Goal: Information Seeking & Learning: Learn about a topic

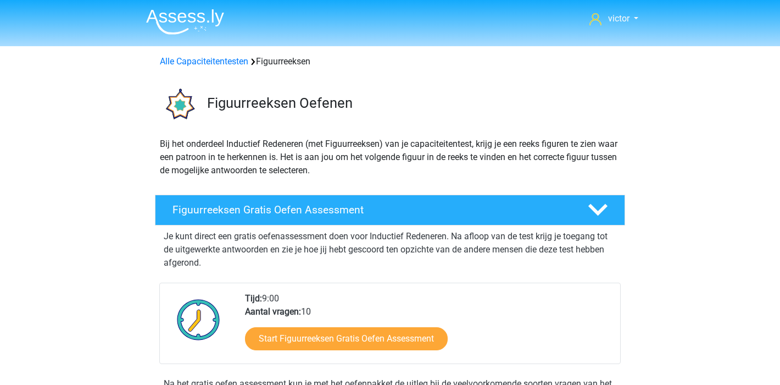
scroll to position [487, 0]
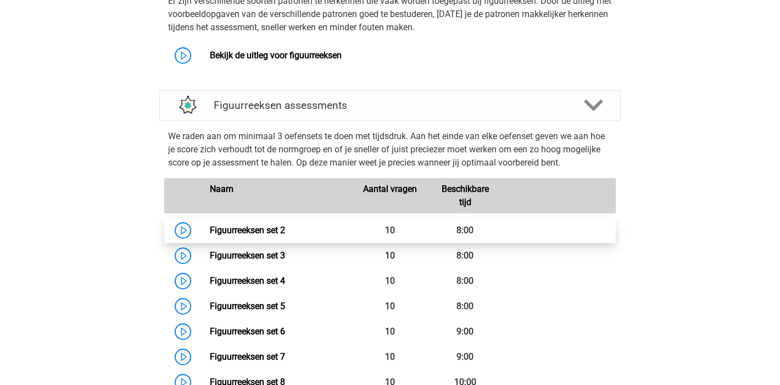
click at [210, 230] on link "Figuurreeksen set 2" at bounding box center [247, 230] width 75 height 10
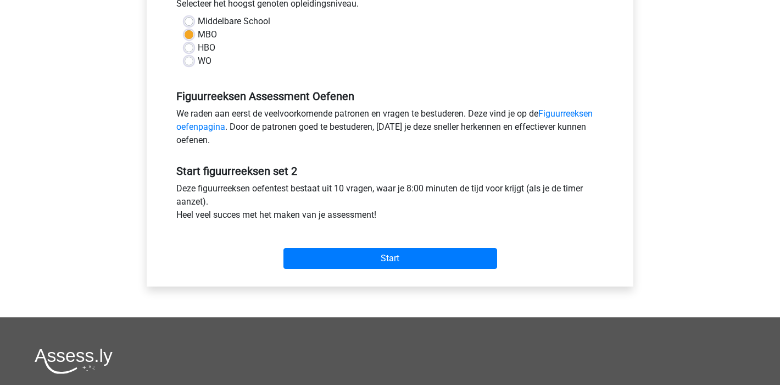
scroll to position [245, 0]
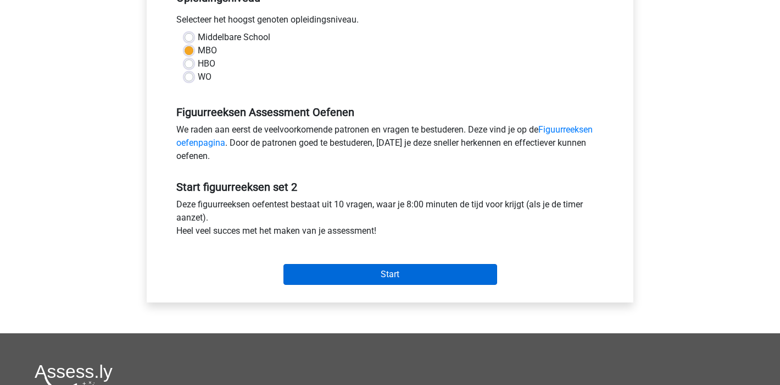
click at [392, 271] on input "Start" at bounding box center [391, 274] width 214 height 21
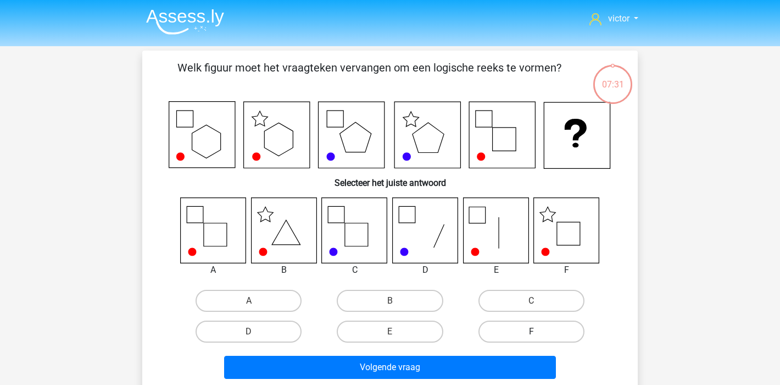
click at [537, 327] on label "F" at bounding box center [532, 331] width 106 height 22
click at [537, 331] on input "F" at bounding box center [534, 334] width 7 height 7
radio input "true"
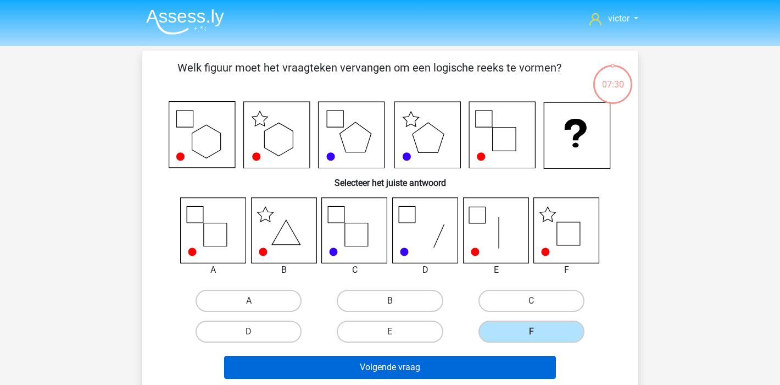
click at [478, 367] on button "Volgende vraag" at bounding box center [390, 366] width 332 height 23
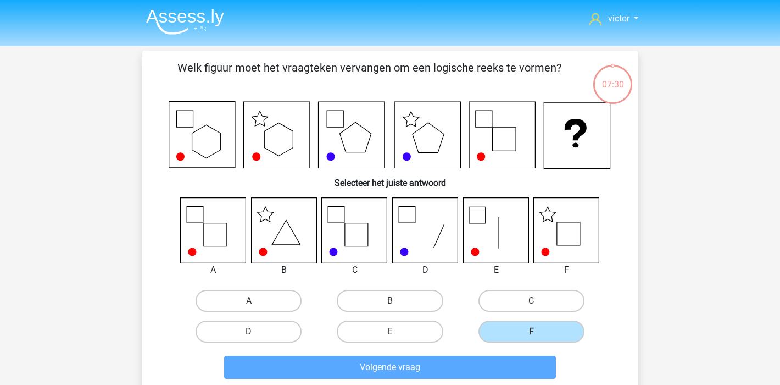
scroll to position [51, 0]
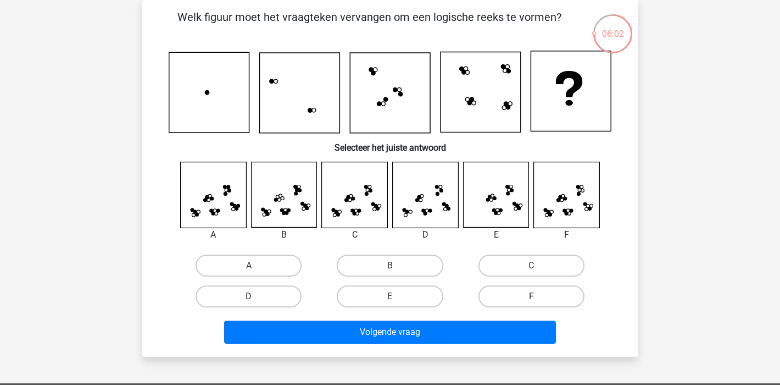
click at [545, 297] on label "F" at bounding box center [532, 296] width 106 height 22
click at [538, 297] on input "F" at bounding box center [534, 299] width 7 height 7
radio input "true"
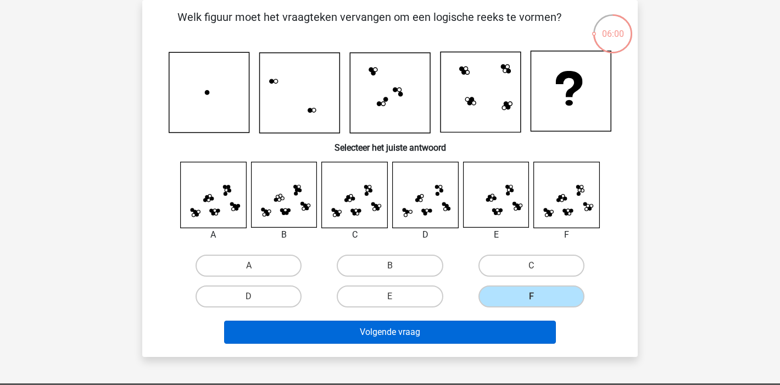
click at [427, 330] on button "Volgende vraag" at bounding box center [390, 331] width 332 height 23
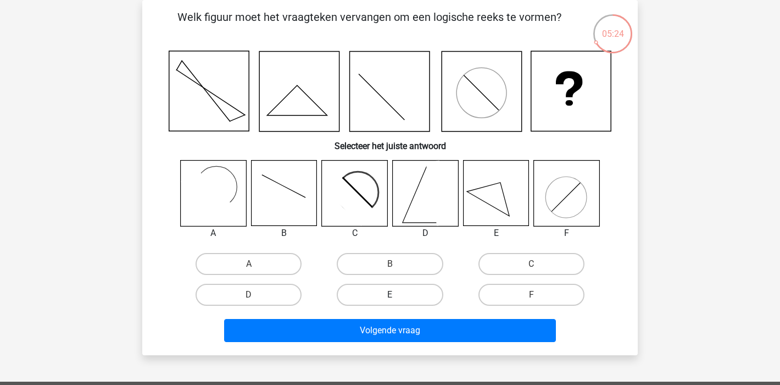
click at [412, 295] on label "E" at bounding box center [390, 295] width 106 height 22
click at [397, 295] on input "E" at bounding box center [393, 298] width 7 height 7
radio input "true"
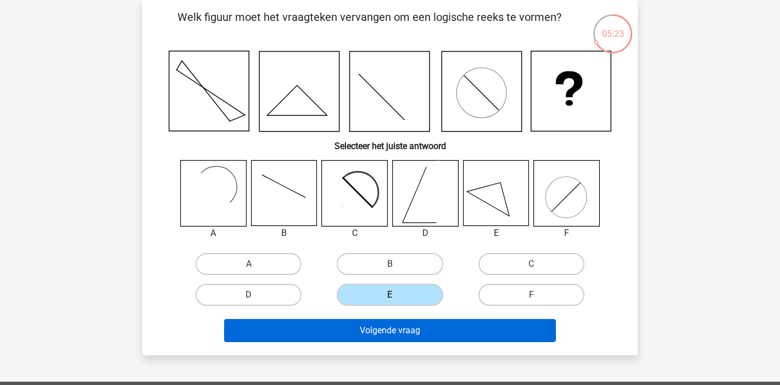
click at [440, 329] on button "Volgende vraag" at bounding box center [390, 330] width 332 height 23
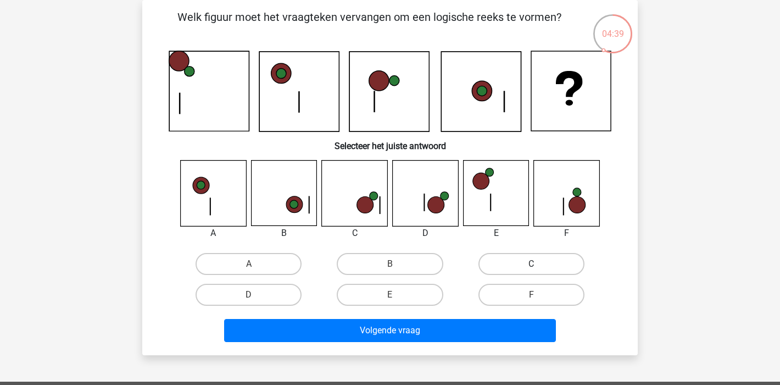
click at [515, 264] on label "C" at bounding box center [532, 264] width 106 height 22
click at [531, 264] on input "C" at bounding box center [534, 267] width 7 height 7
radio input "true"
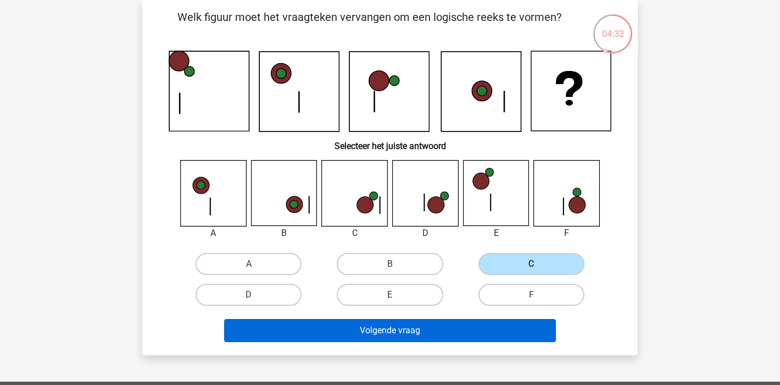
click at [396, 324] on button "Volgende vraag" at bounding box center [390, 330] width 332 height 23
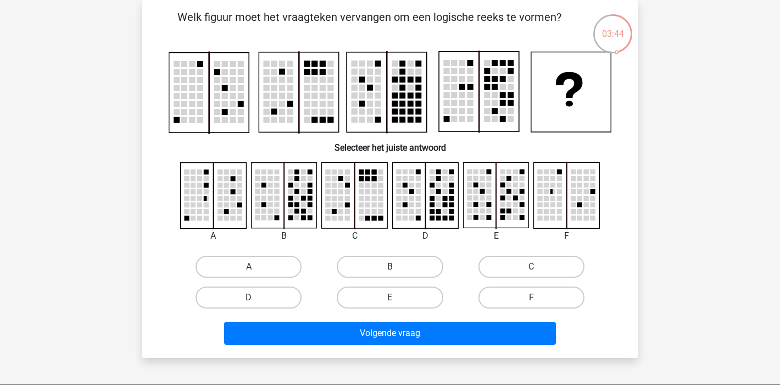
click at [381, 261] on label "B" at bounding box center [390, 266] width 106 height 22
click at [390, 266] on input "B" at bounding box center [393, 269] width 7 height 7
radio input "true"
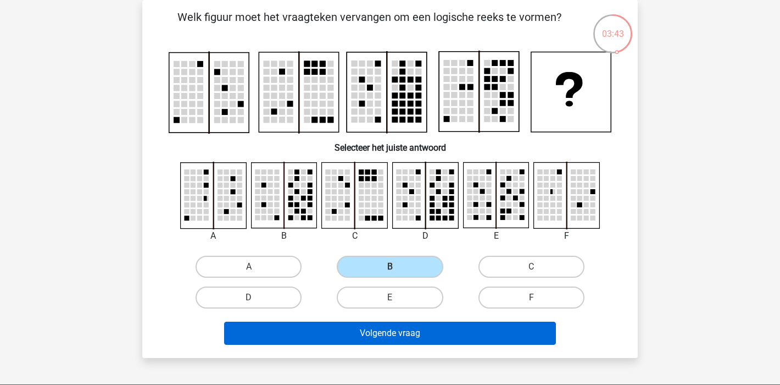
click at [439, 331] on button "Volgende vraag" at bounding box center [390, 332] width 332 height 23
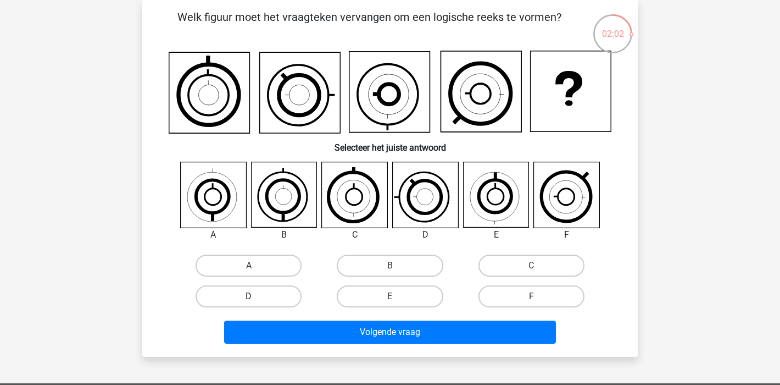
click at [286, 293] on label "D" at bounding box center [249, 296] width 106 height 22
click at [256, 296] on input "D" at bounding box center [252, 299] width 7 height 7
radio input "true"
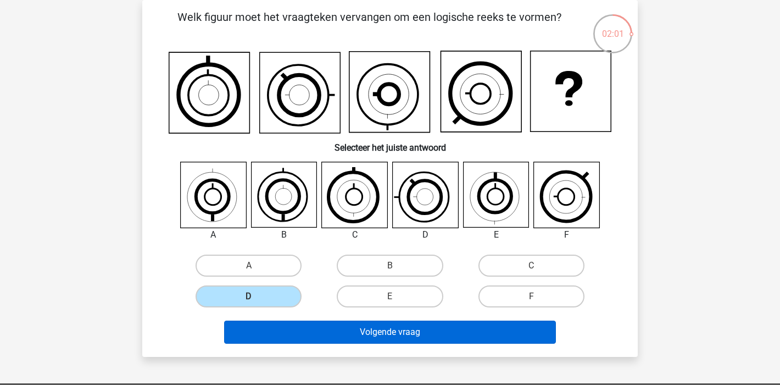
click at [413, 329] on button "Volgende vraag" at bounding box center [390, 331] width 332 height 23
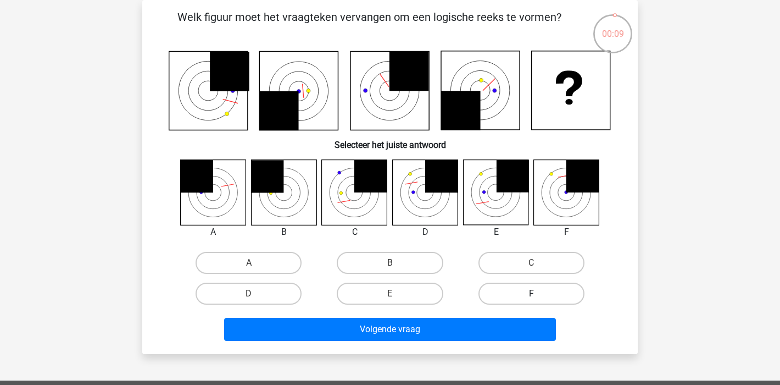
click at [526, 293] on label "F" at bounding box center [532, 293] width 106 height 22
click at [531, 293] on input "F" at bounding box center [534, 296] width 7 height 7
radio input "true"
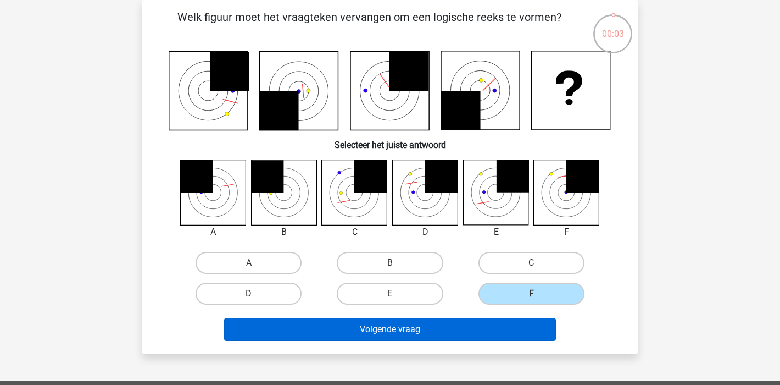
click at [415, 330] on button "Volgende vraag" at bounding box center [390, 329] width 332 height 23
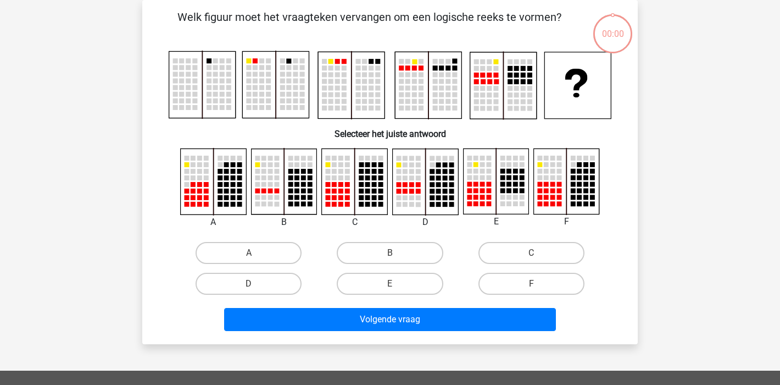
scroll to position [51, 0]
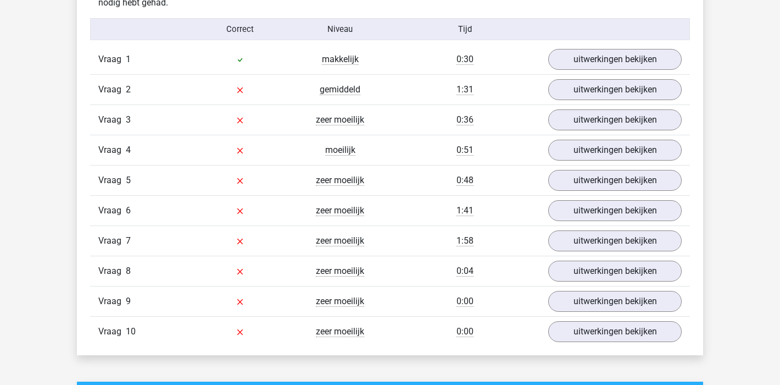
scroll to position [674, 0]
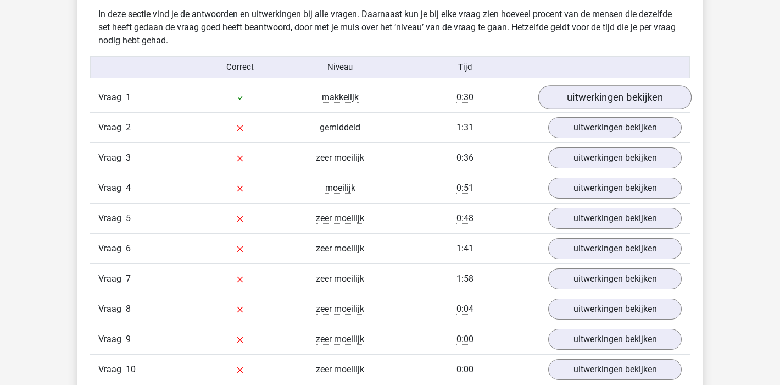
click at [627, 101] on link "uitwerkingen bekijken" at bounding box center [614, 97] width 153 height 24
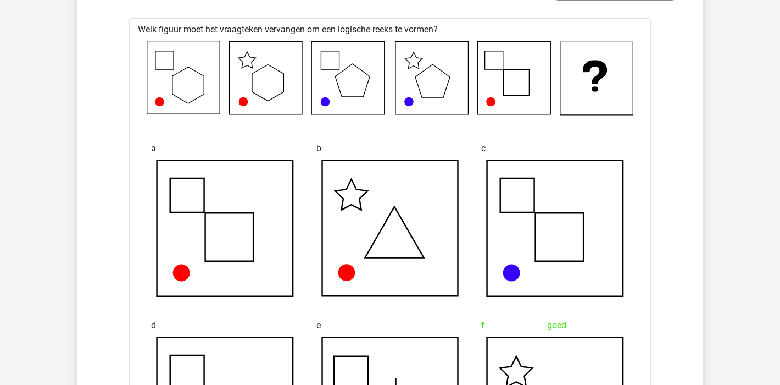
scroll to position [506, 0]
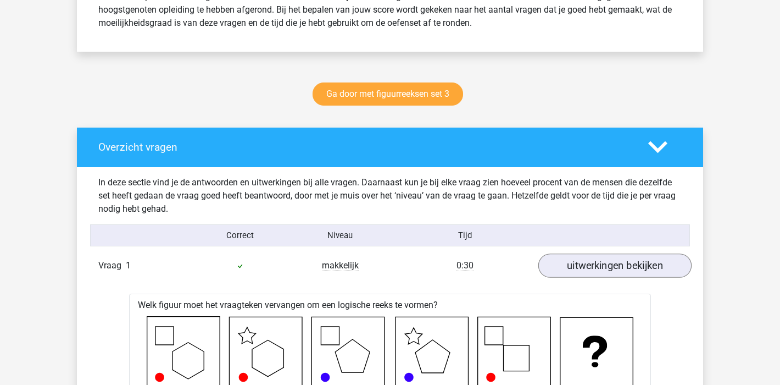
click at [649, 264] on link "uitwerkingen bekijken" at bounding box center [614, 265] width 153 height 24
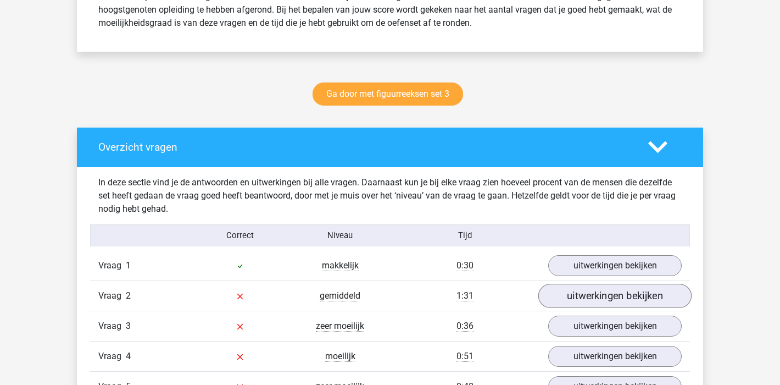
click at [645, 291] on link "uitwerkingen bekijken" at bounding box center [614, 296] width 153 height 24
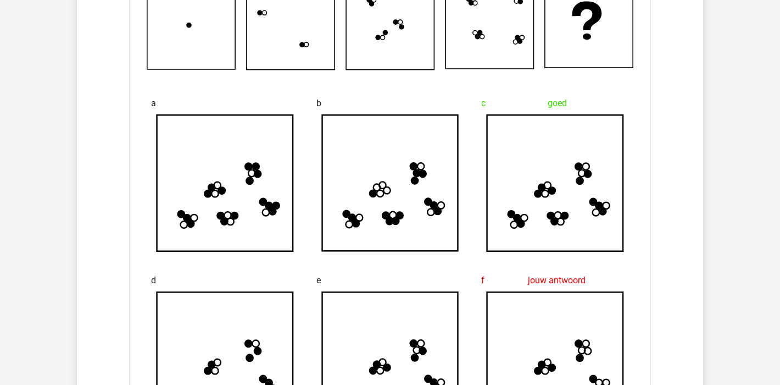
scroll to position [541, 0]
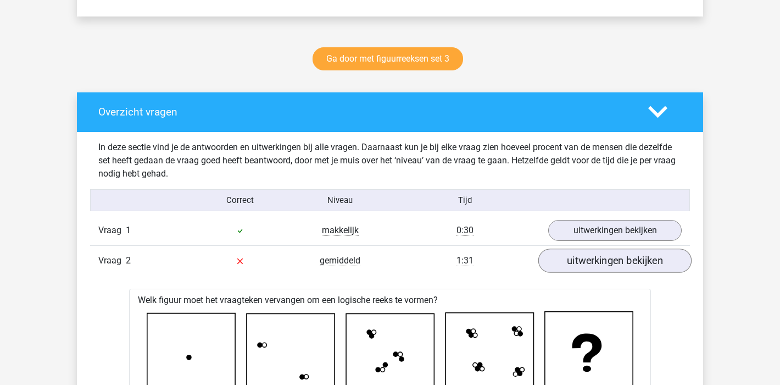
click at [655, 264] on link "uitwerkingen bekijken" at bounding box center [614, 260] width 153 height 24
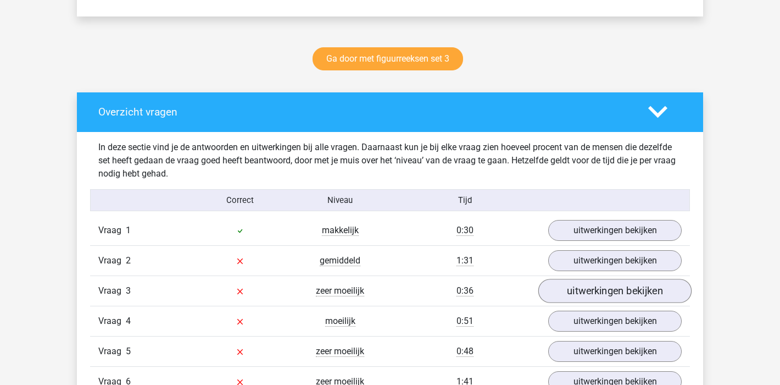
click at [648, 295] on link "uitwerkingen bekijken" at bounding box center [614, 291] width 153 height 24
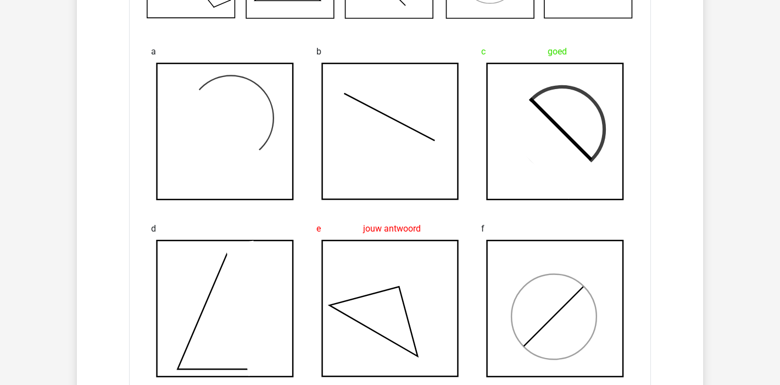
scroll to position [703, 0]
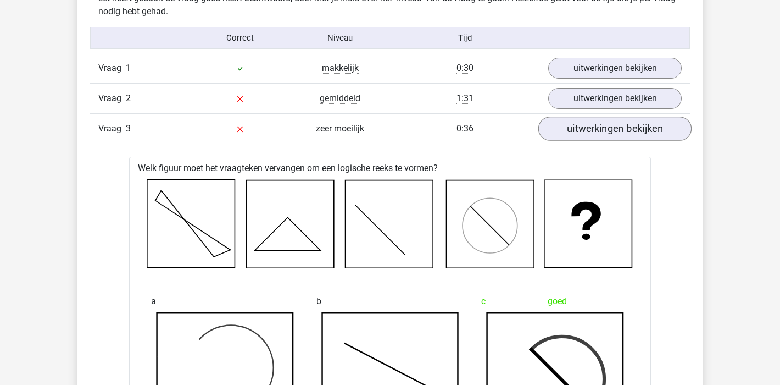
click at [634, 129] on link "uitwerkingen bekijken" at bounding box center [614, 128] width 153 height 24
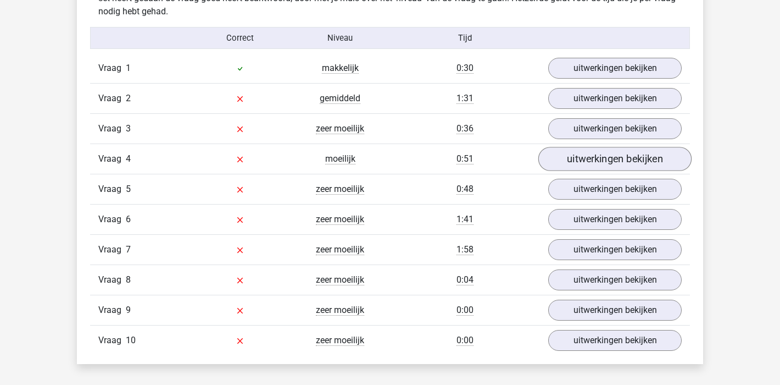
click at [643, 165] on link "uitwerkingen bekijken" at bounding box center [614, 159] width 153 height 24
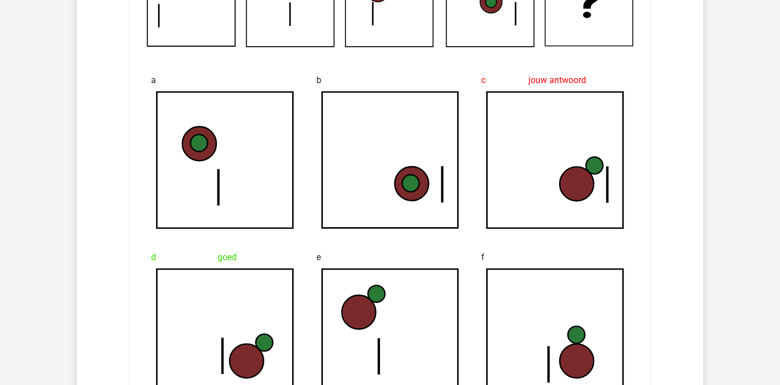
scroll to position [755, 0]
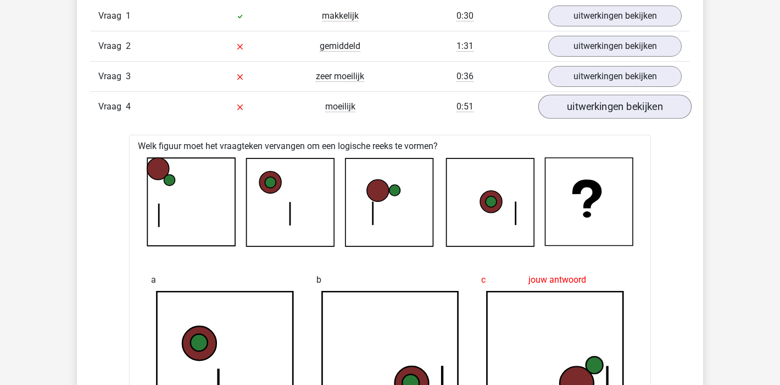
click at [623, 108] on link "uitwerkingen bekijken" at bounding box center [614, 107] width 153 height 24
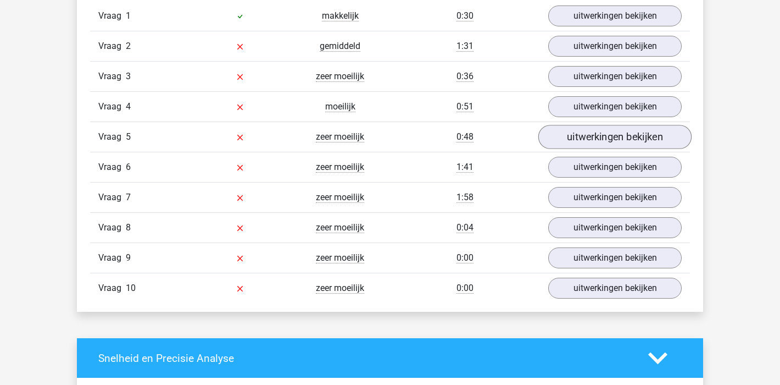
click at [634, 144] on link "uitwerkingen bekijken" at bounding box center [614, 137] width 153 height 24
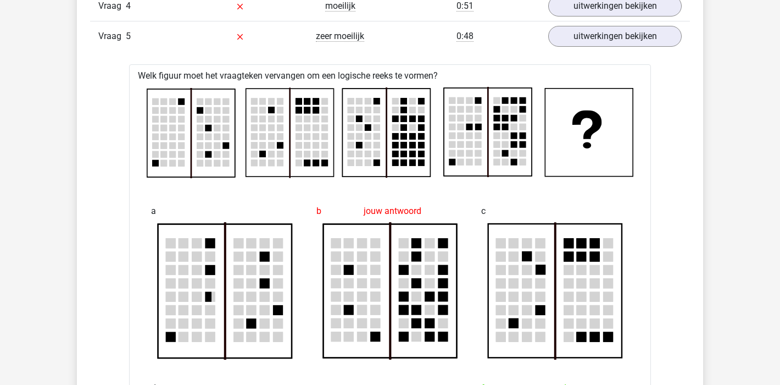
scroll to position [642, 0]
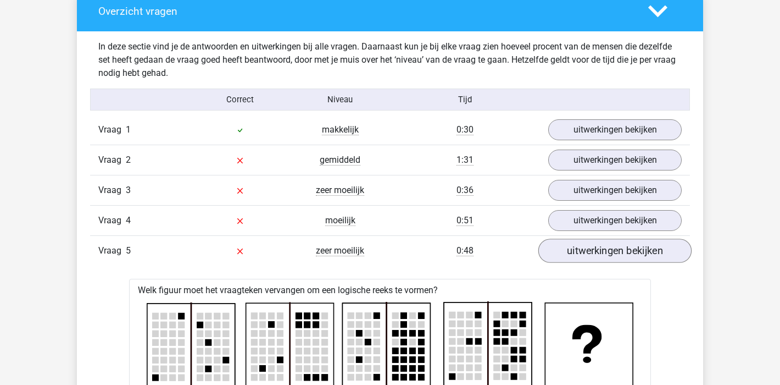
click at [641, 249] on link "uitwerkingen bekijken" at bounding box center [614, 250] width 153 height 24
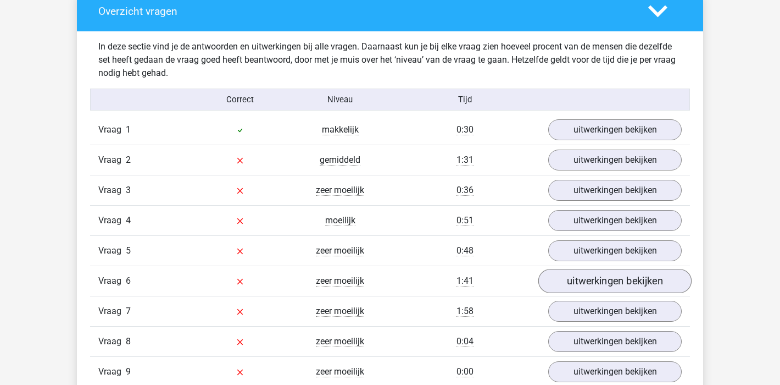
click at [633, 275] on link "uitwerkingen bekijken" at bounding box center [614, 281] width 153 height 24
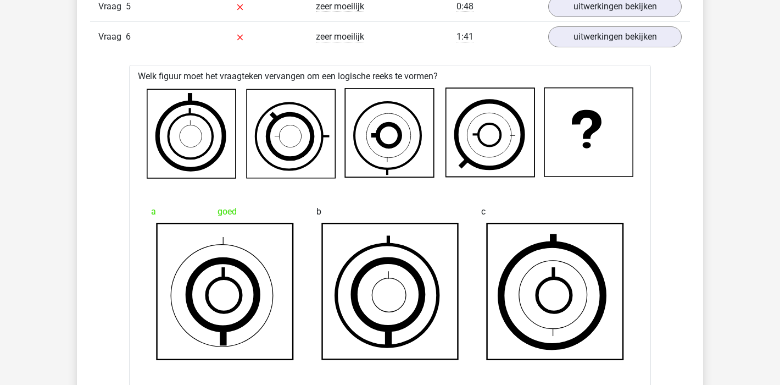
scroll to position [786, 0]
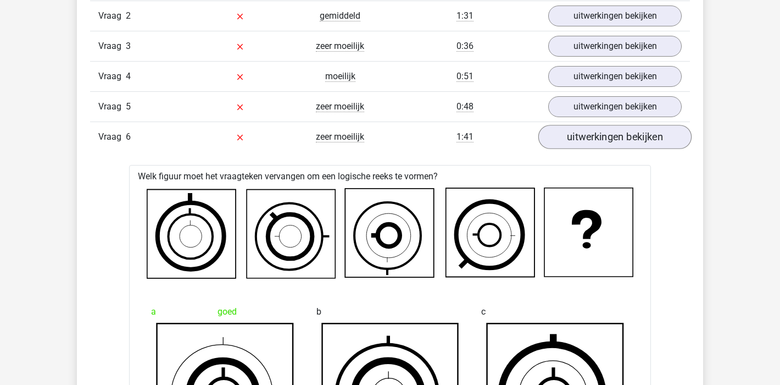
click at [681, 134] on link "uitwerkingen bekijken" at bounding box center [614, 137] width 153 height 24
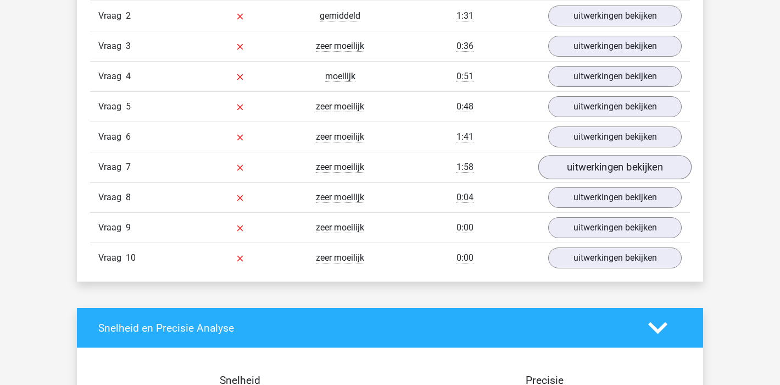
click at [670, 176] on link "uitwerkingen bekijken" at bounding box center [614, 167] width 153 height 24
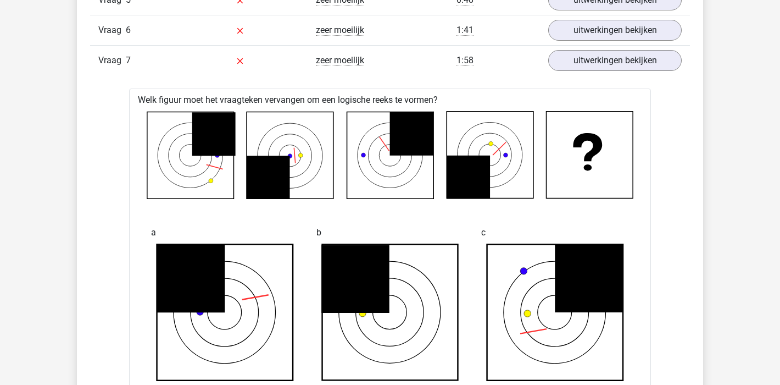
scroll to position [895, 0]
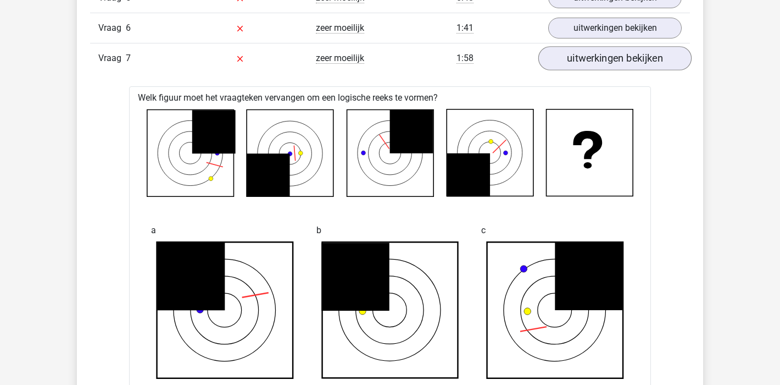
click at [640, 59] on link "uitwerkingen bekijken" at bounding box center [614, 58] width 153 height 24
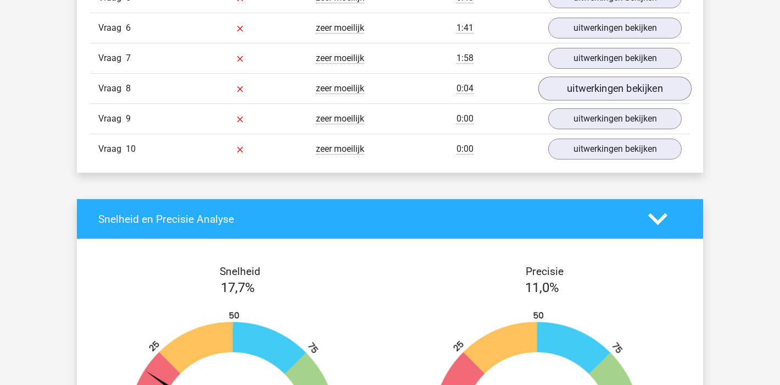
click at [654, 87] on link "uitwerkingen bekijken" at bounding box center [614, 88] width 153 height 24
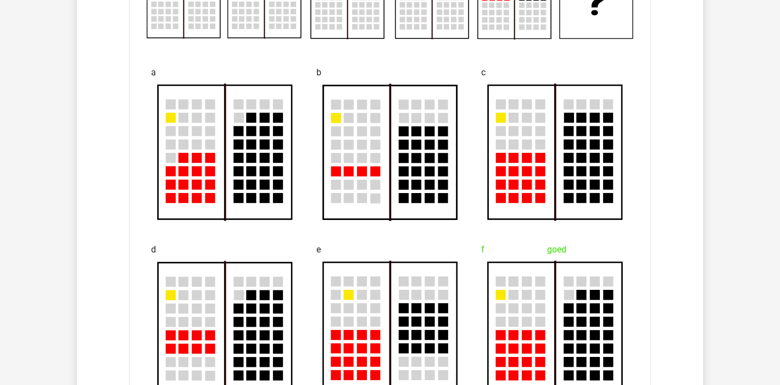
scroll to position [924, 0]
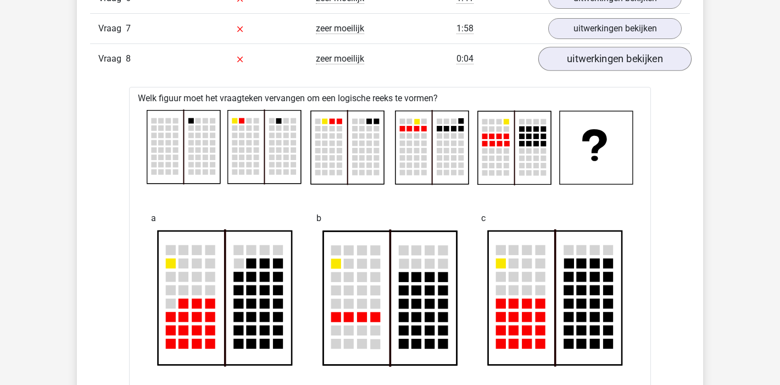
click at [648, 64] on link "uitwerkingen bekijken" at bounding box center [614, 59] width 153 height 24
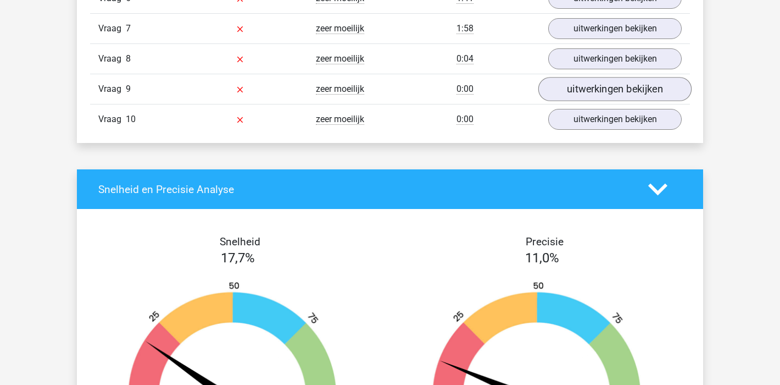
click at [654, 94] on link "uitwerkingen bekijken" at bounding box center [614, 89] width 153 height 24
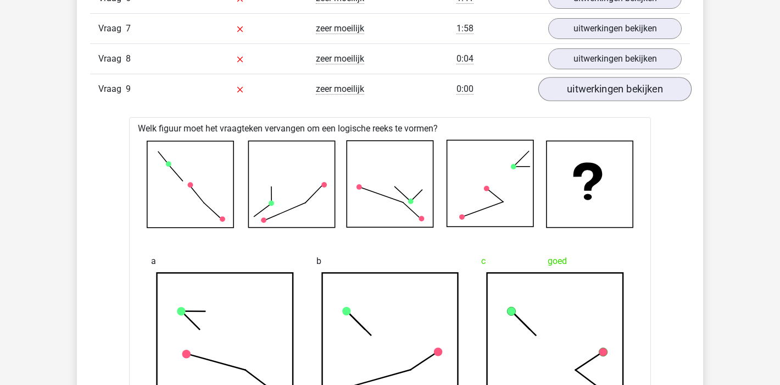
click at [632, 94] on link "uitwerkingen bekijken" at bounding box center [614, 89] width 153 height 24
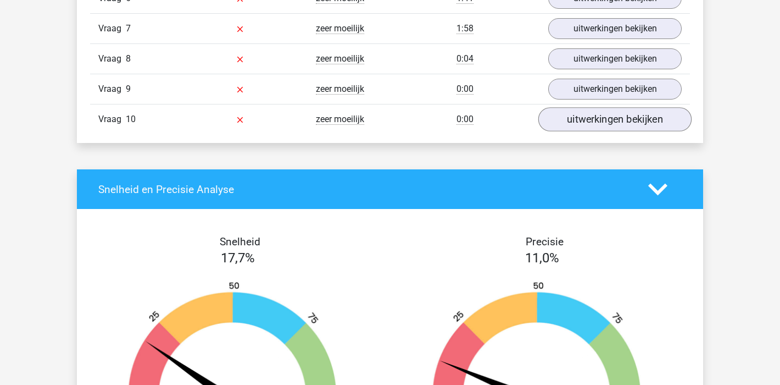
click at [615, 112] on link "uitwerkingen bekijken" at bounding box center [614, 119] width 153 height 24
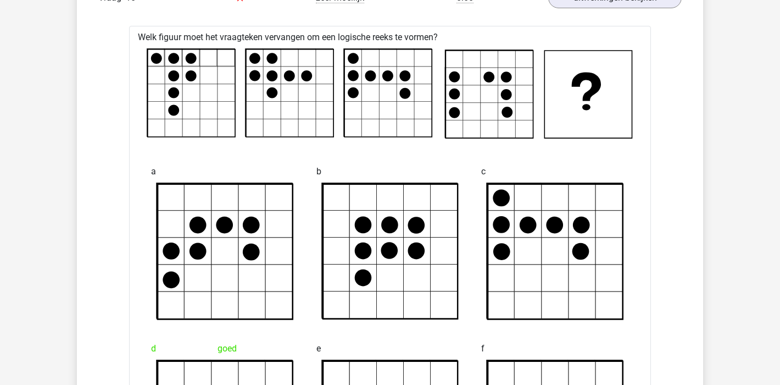
scroll to position [832, 0]
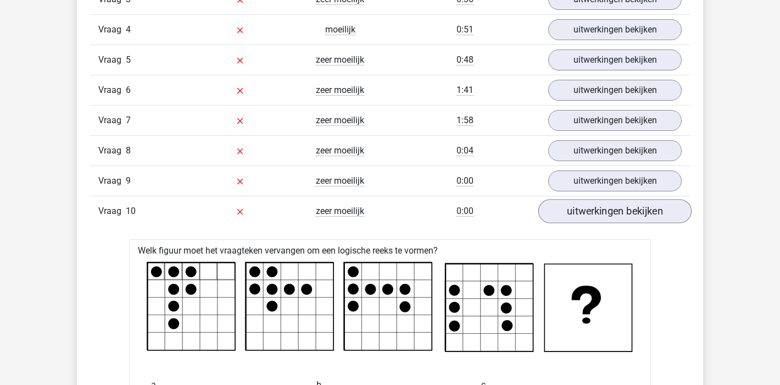
click at [649, 207] on link "uitwerkingen bekijken" at bounding box center [614, 211] width 153 height 24
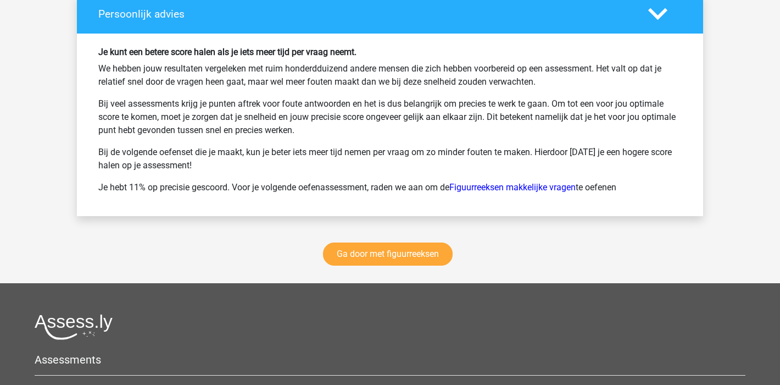
scroll to position [1657, 0]
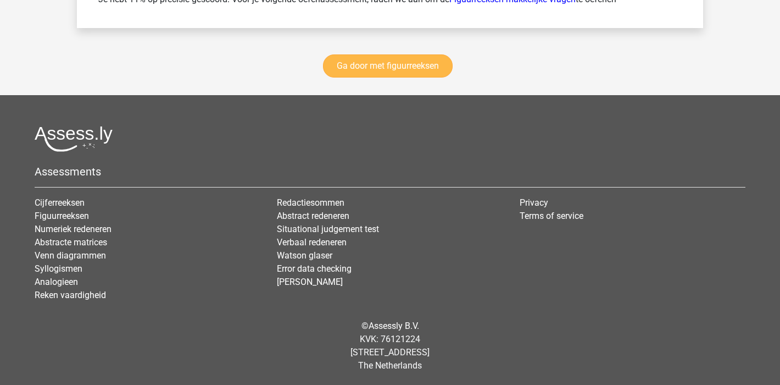
click at [380, 69] on link "Ga door met figuurreeksen" at bounding box center [388, 65] width 130 height 23
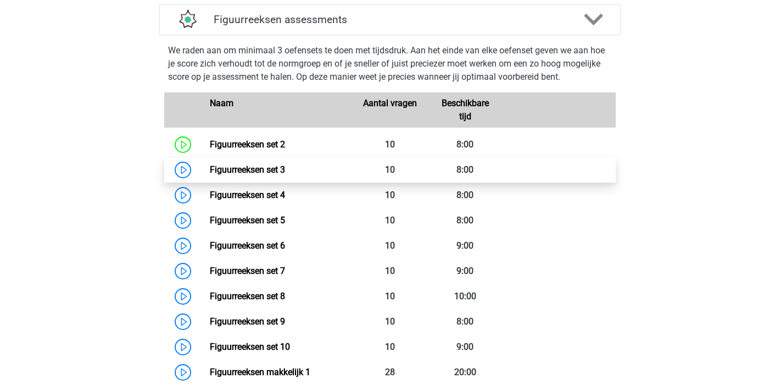
scroll to position [477, 0]
click at [248, 167] on link "Figuurreeksen set 3" at bounding box center [247, 169] width 75 height 10
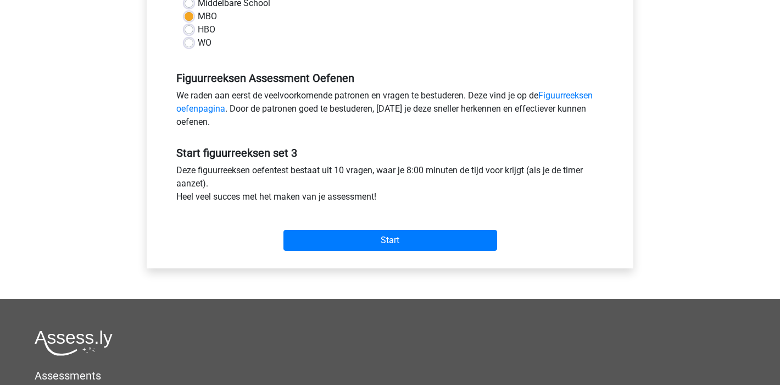
scroll to position [363, 0]
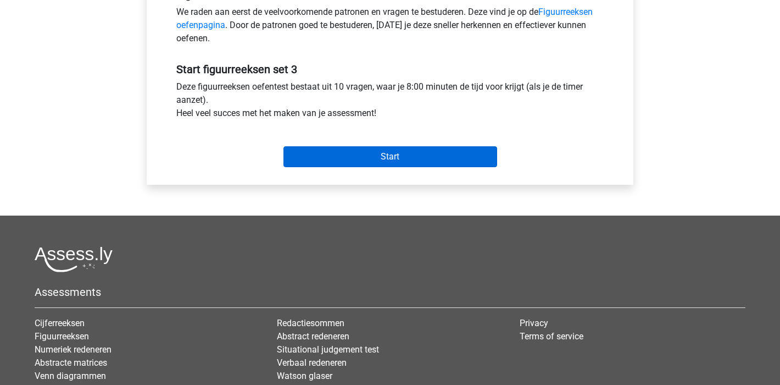
click at [388, 159] on input "Start" at bounding box center [391, 156] width 214 height 21
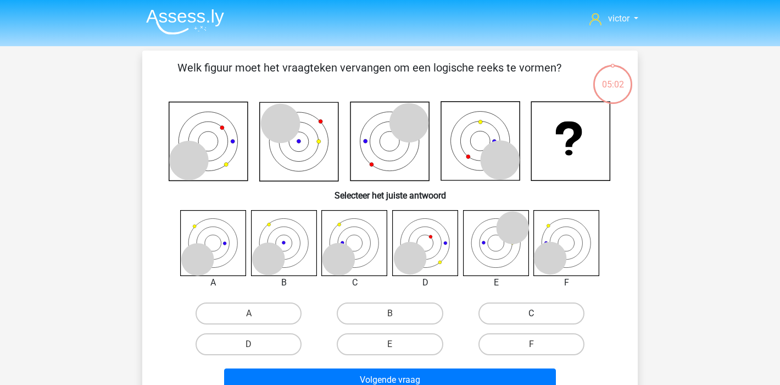
click at [573, 308] on label "C" at bounding box center [532, 313] width 106 height 22
click at [538, 313] on input "C" at bounding box center [534, 316] width 7 height 7
radio input "true"
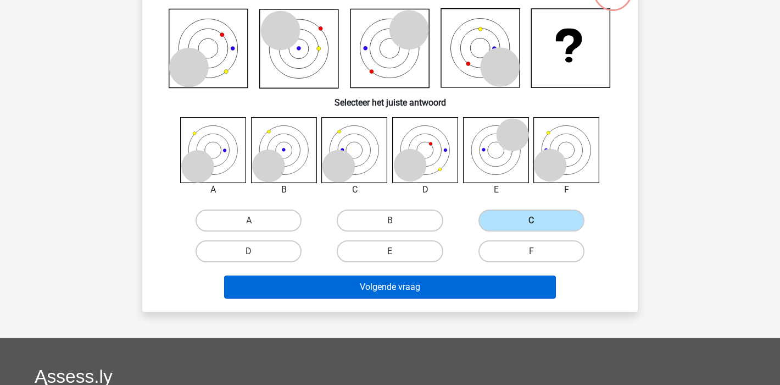
click at [432, 285] on button "Volgende vraag" at bounding box center [390, 286] width 332 height 23
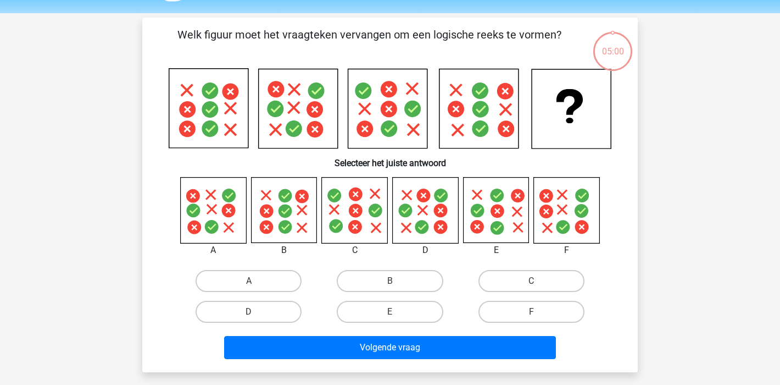
scroll to position [0, 0]
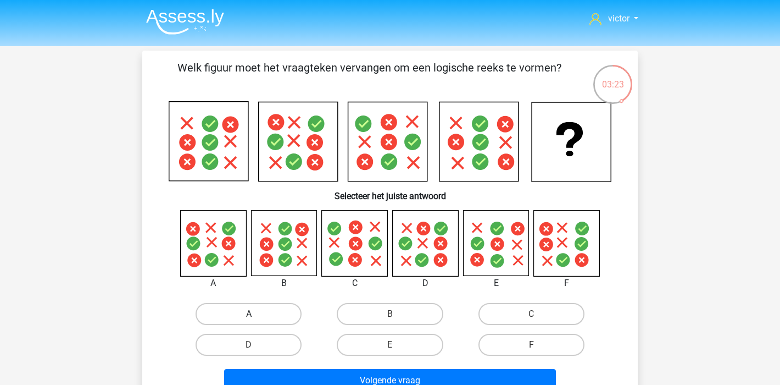
click at [264, 309] on label "A" at bounding box center [249, 314] width 106 height 22
click at [256, 314] on input "A" at bounding box center [252, 317] width 7 height 7
radio input "true"
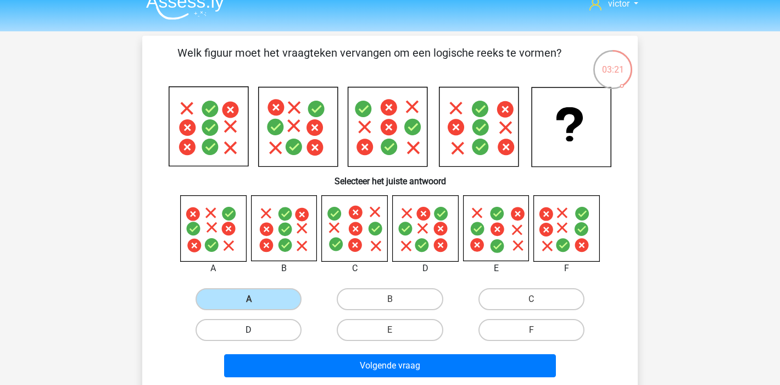
scroll to position [29, 0]
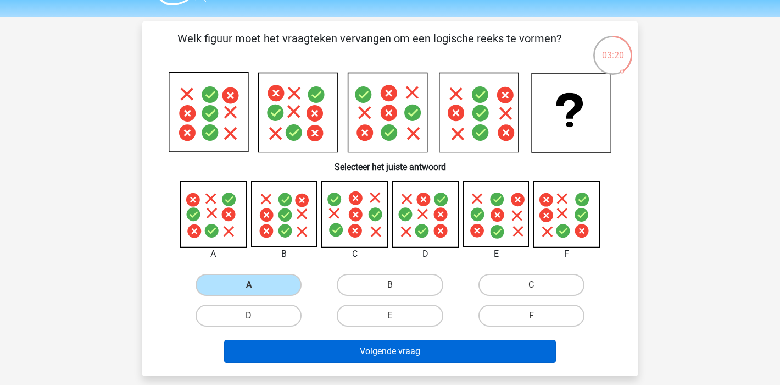
click at [382, 347] on button "Volgende vraag" at bounding box center [390, 351] width 332 height 23
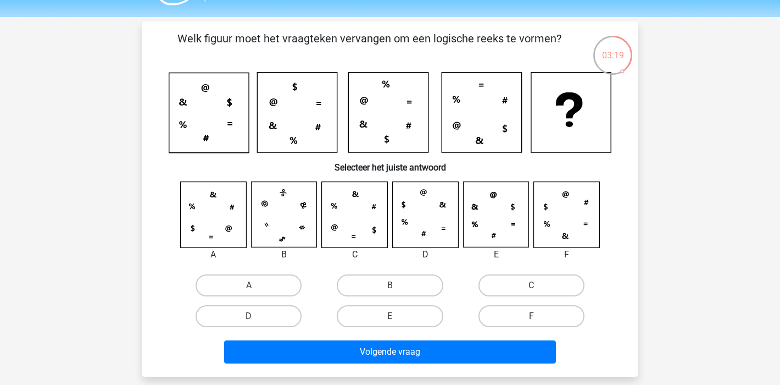
scroll to position [51, 0]
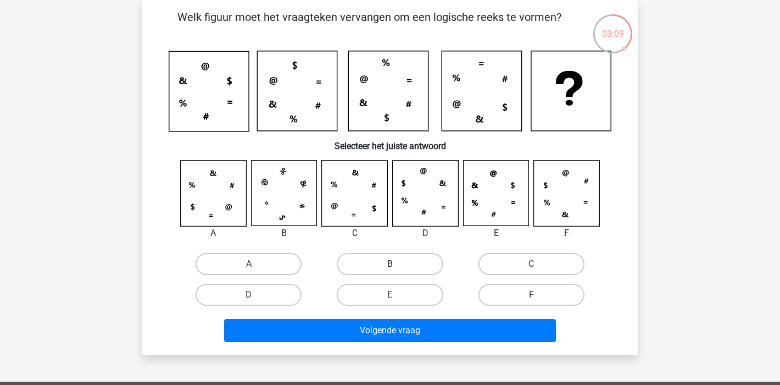
click at [387, 266] on label "B" at bounding box center [390, 264] width 106 height 22
click at [390, 266] on input "B" at bounding box center [393, 267] width 7 height 7
radio input "true"
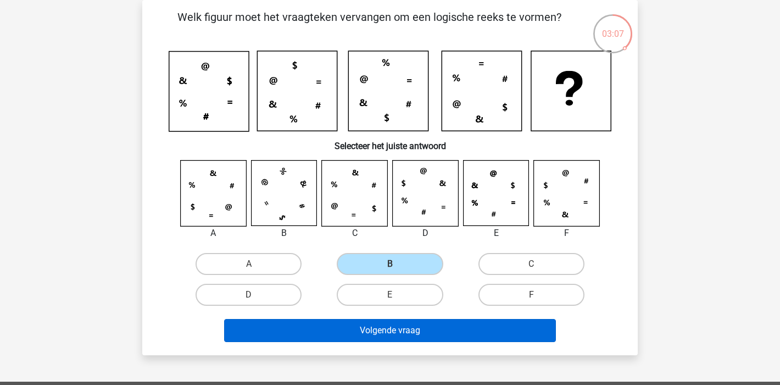
click at [368, 323] on button "Volgende vraag" at bounding box center [390, 330] width 332 height 23
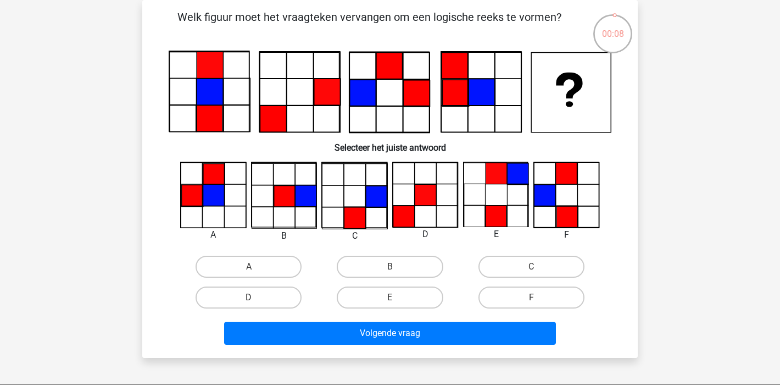
click at [273, 255] on div "A" at bounding box center [248, 266] width 141 height 31
click at [264, 266] on label "A" at bounding box center [249, 266] width 106 height 22
click at [256, 266] on input "A" at bounding box center [252, 269] width 7 height 7
radio input "true"
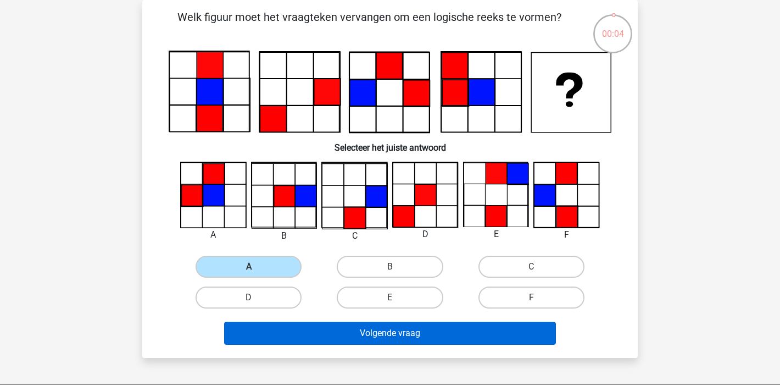
click at [367, 330] on button "Volgende vraag" at bounding box center [390, 332] width 332 height 23
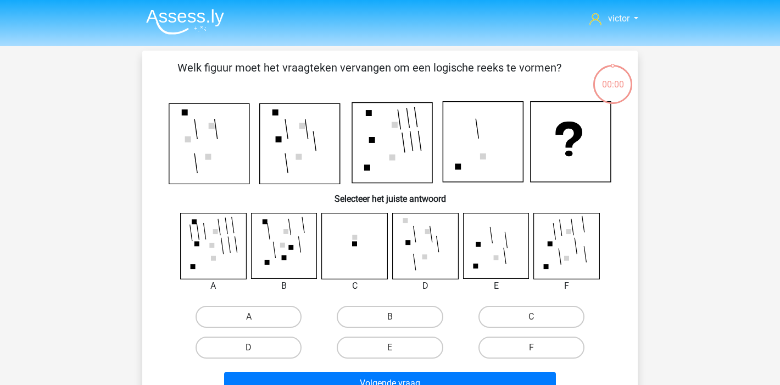
scroll to position [51, 0]
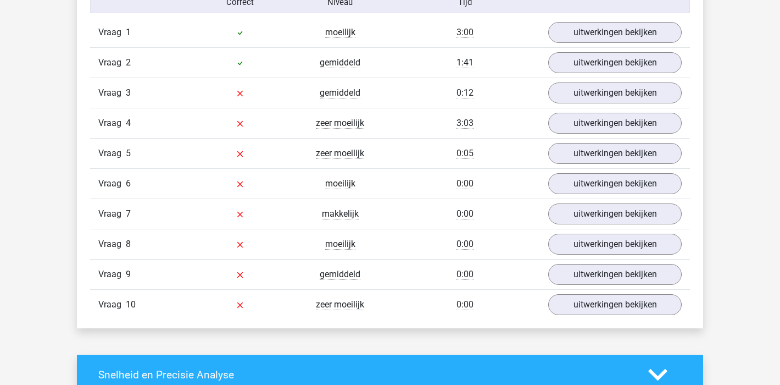
scroll to position [664, 0]
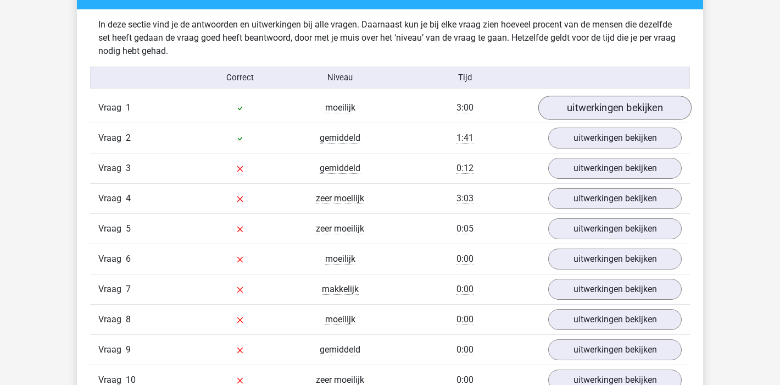
click at [601, 110] on link "uitwerkingen bekijken" at bounding box center [614, 108] width 153 height 24
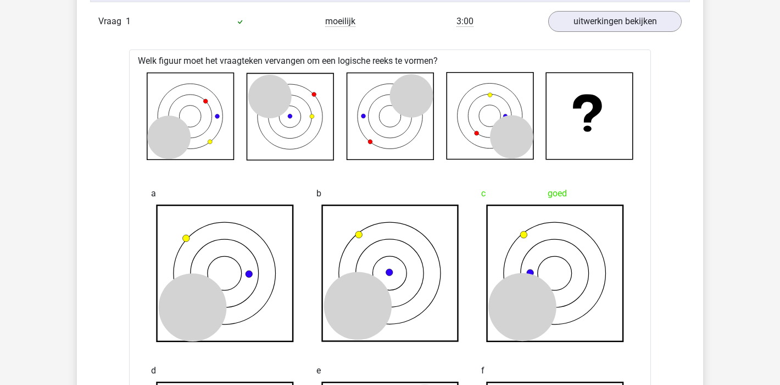
scroll to position [600, 0]
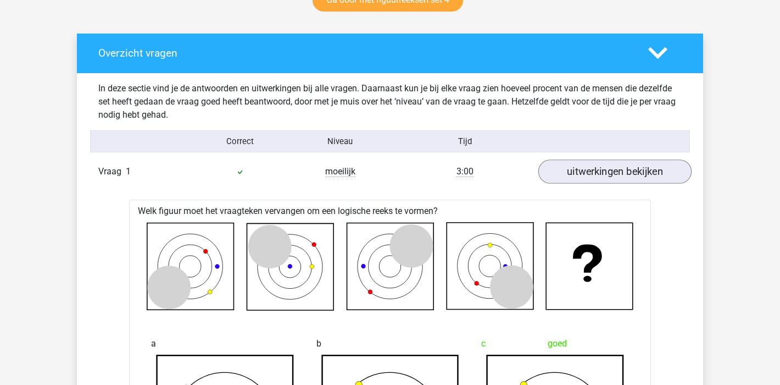
click at [620, 169] on link "uitwerkingen bekijken" at bounding box center [614, 171] width 153 height 24
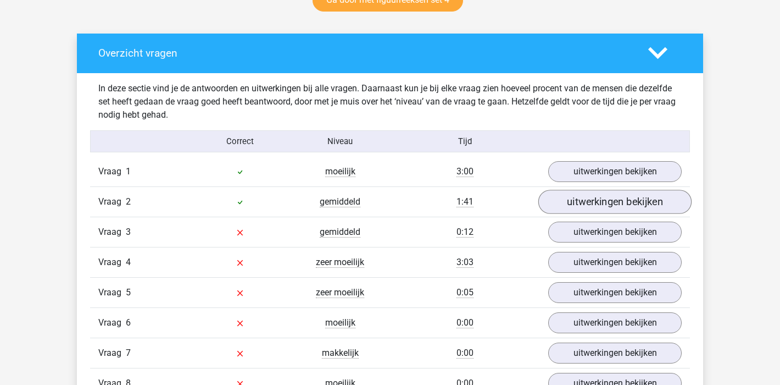
click at [628, 204] on link "uitwerkingen bekijken" at bounding box center [614, 202] width 153 height 24
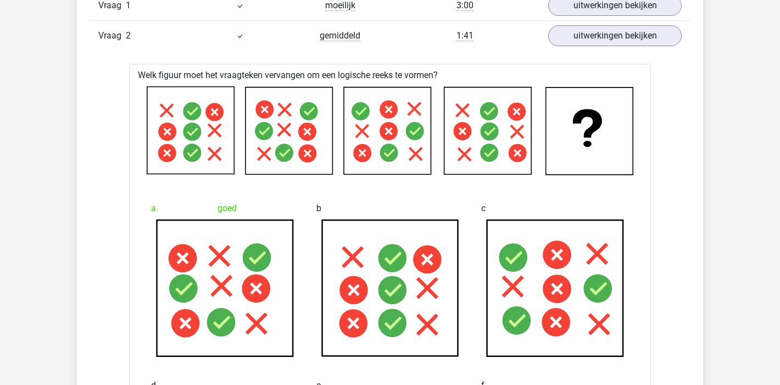
scroll to position [557, 0]
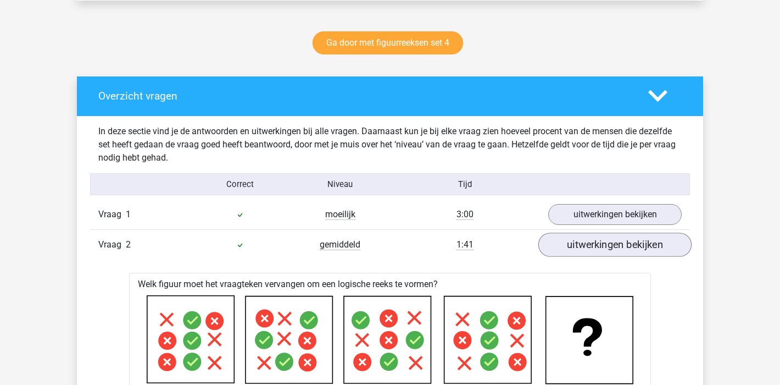
click at [643, 247] on link "uitwerkingen bekijken" at bounding box center [614, 244] width 153 height 24
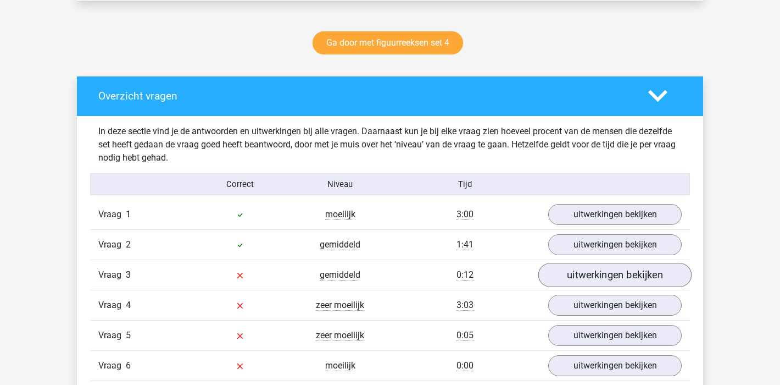
click at [631, 274] on link "uitwerkingen bekijken" at bounding box center [614, 275] width 153 height 24
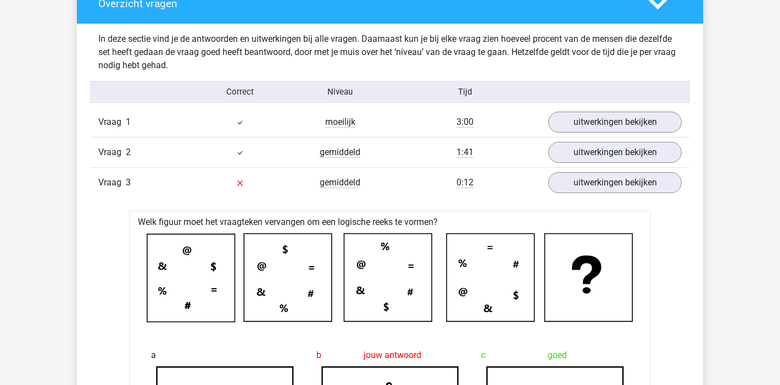
scroll to position [620, 0]
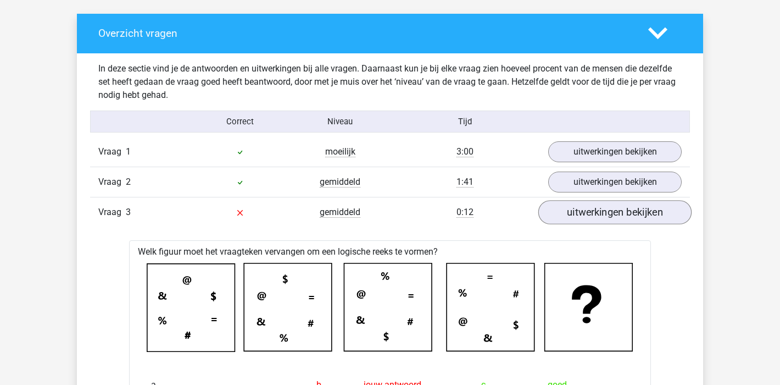
click at [627, 213] on link "uitwerkingen bekijken" at bounding box center [614, 212] width 153 height 24
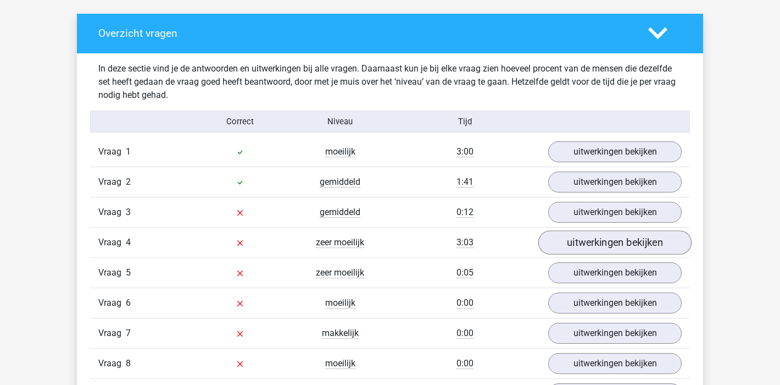
click at [626, 243] on link "uitwerkingen bekijken" at bounding box center [614, 242] width 153 height 24
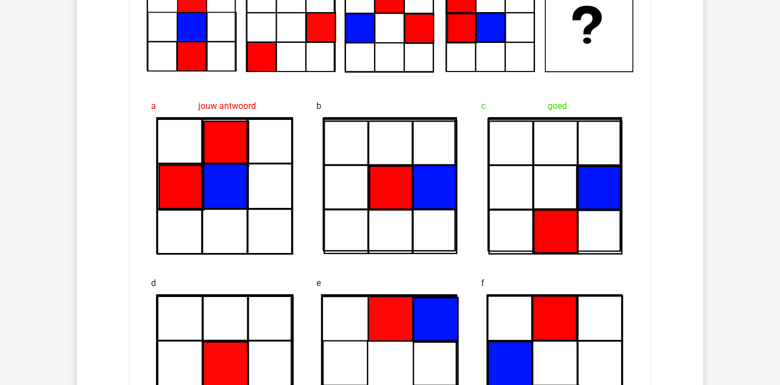
scroll to position [739, 0]
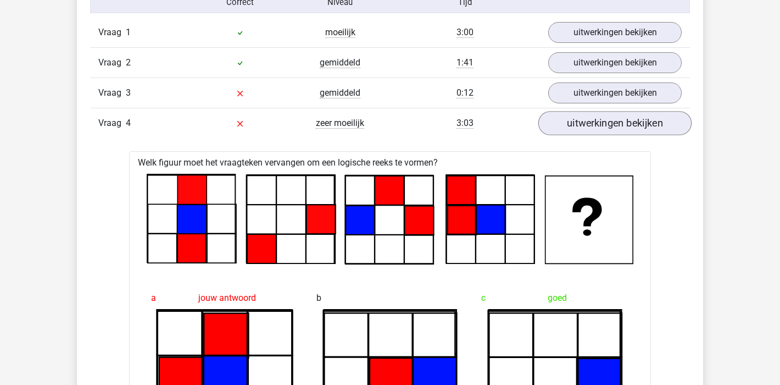
click at [655, 119] on link "uitwerkingen bekijken" at bounding box center [614, 123] width 153 height 24
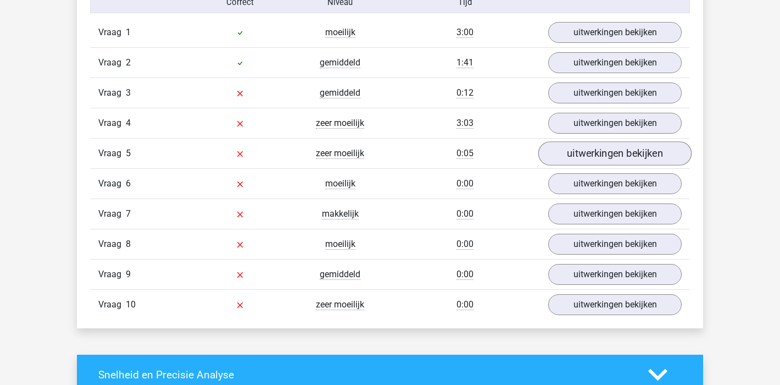
click at [643, 154] on link "uitwerkingen bekijken" at bounding box center [614, 153] width 153 height 24
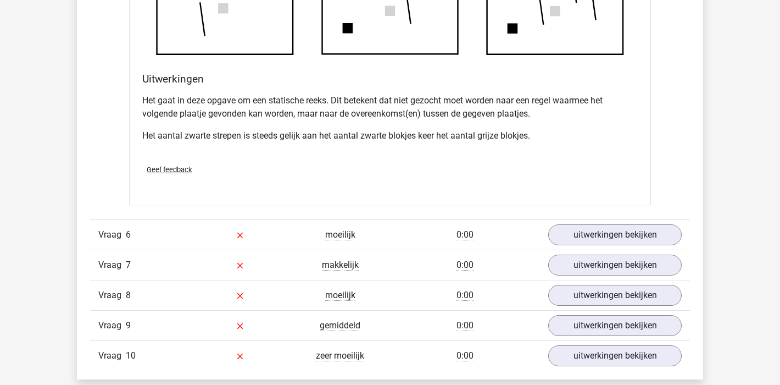
scroll to position [831, 0]
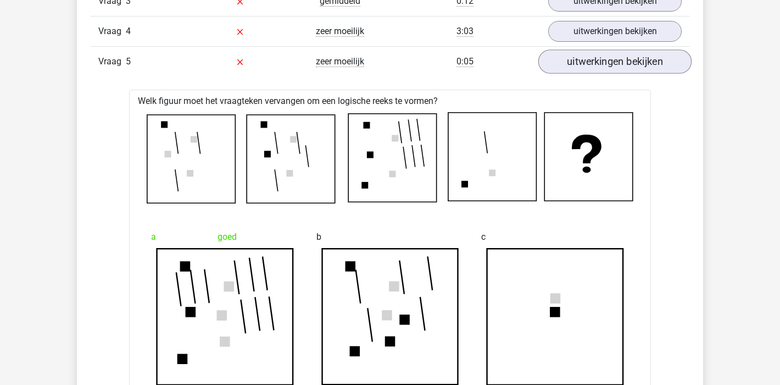
click at [648, 55] on link "uitwerkingen bekijken" at bounding box center [614, 61] width 153 height 24
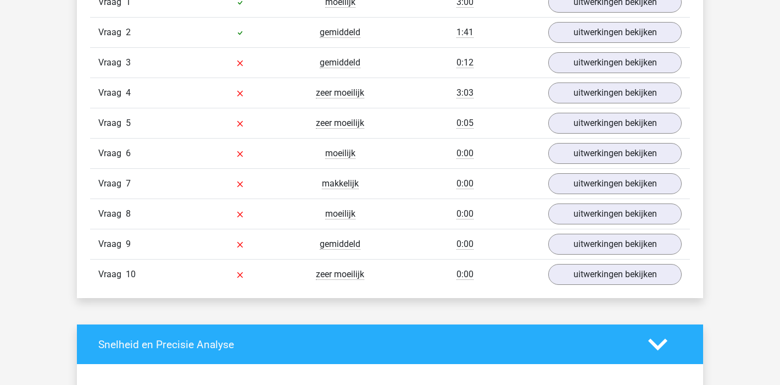
scroll to position [730, 0]
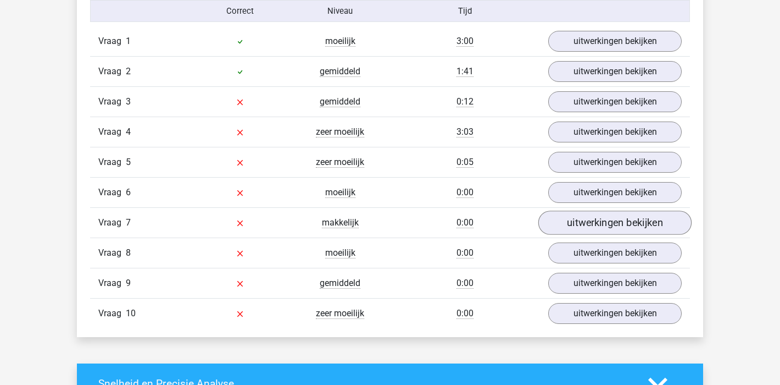
click at [641, 215] on link "uitwerkingen bekijken" at bounding box center [614, 222] width 153 height 24
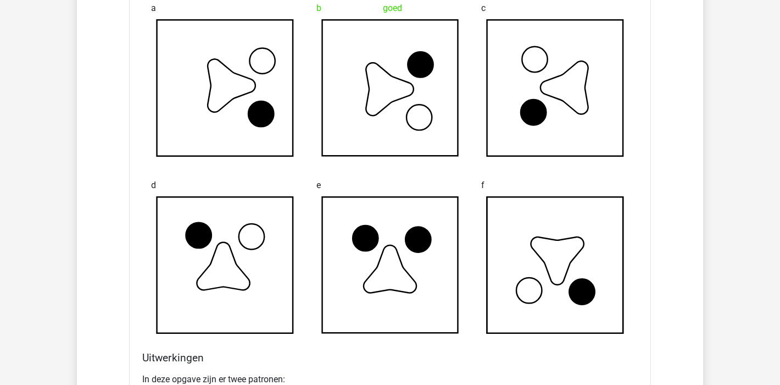
scroll to position [816, 0]
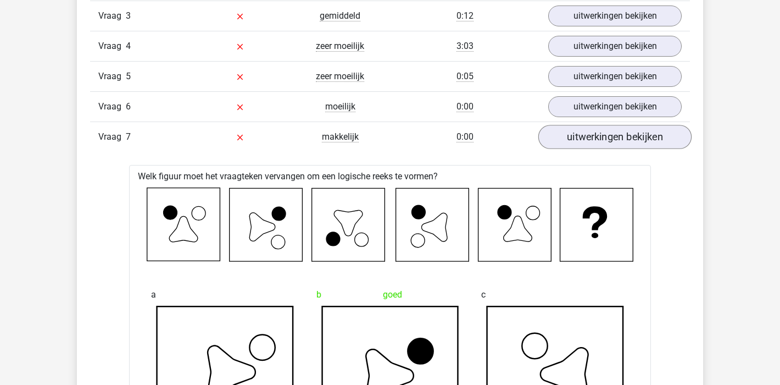
click at [650, 146] on link "uitwerkingen bekijken" at bounding box center [614, 137] width 153 height 24
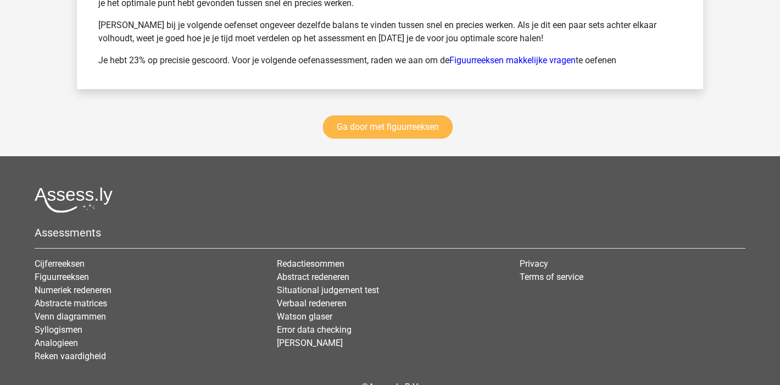
scroll to position [1374, 0]
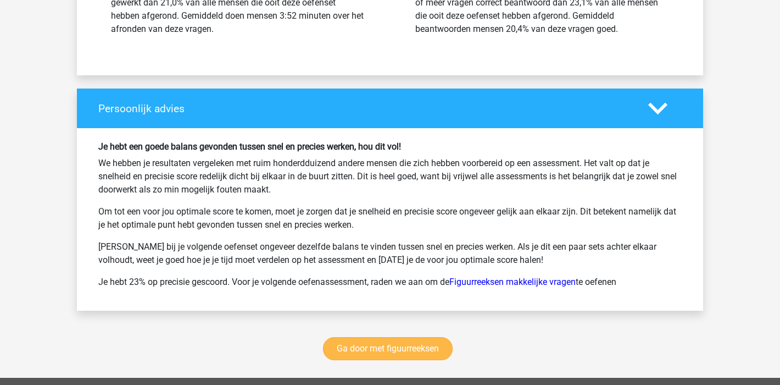
click at [405, 348] on link "Ga door met figuurreeksen" at bounding box center [388, 348] width 130 height 23
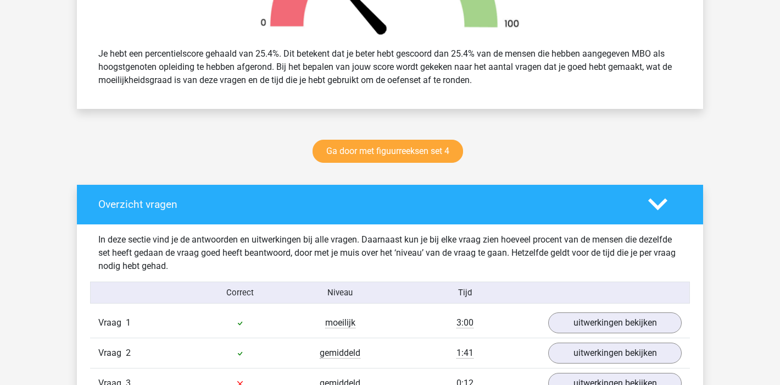
scroll to position [0, 0]
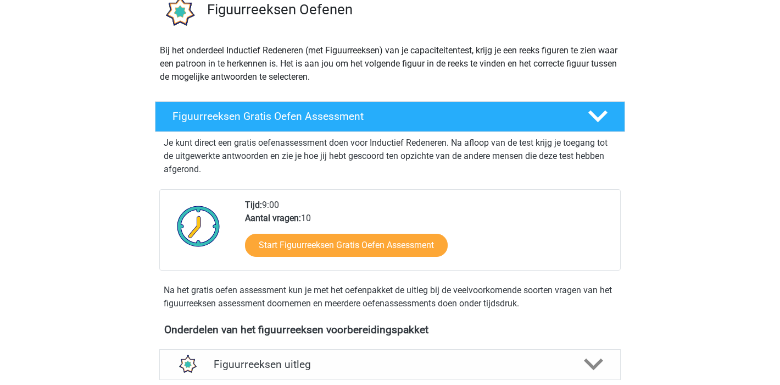
scroll to position [297, 0]
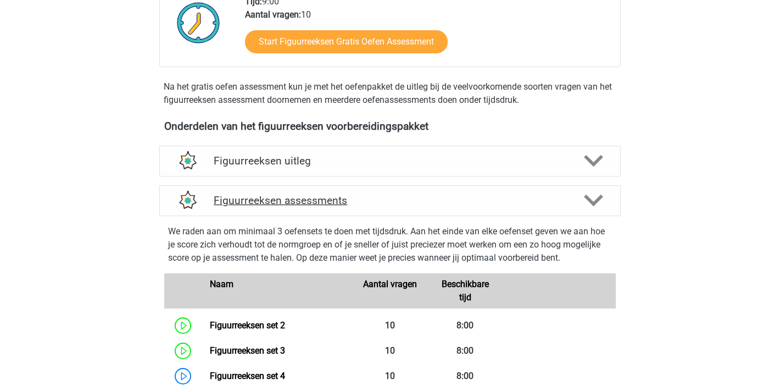
click at [605, 198] on div at bounding box center [593, 200] width 37 height 19
click at [586, 202] on icon at bounding box center [593, 200] width 19 height 19
click at [600, 159] on polygon at bounding box center [593, 161] width 19 height 12
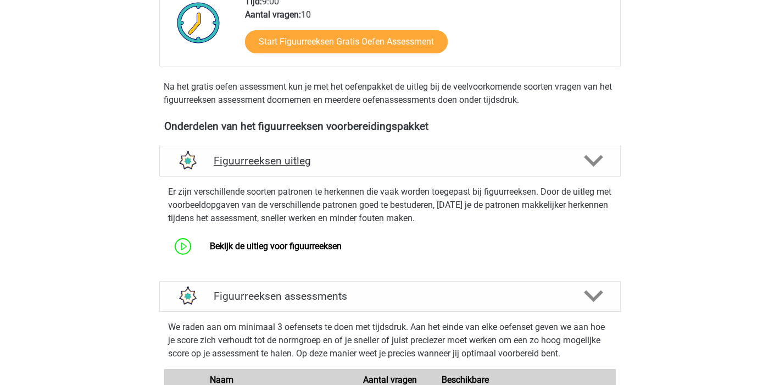
click at [599, 159] on polygon at bounding box center [593, 161] width 19 height 12
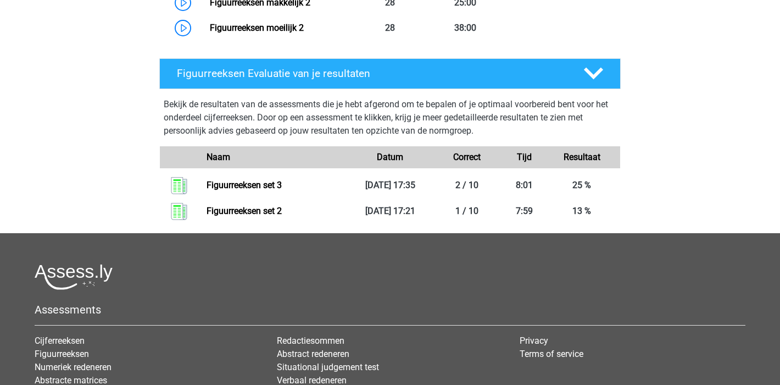
scroll to position [855, 0]
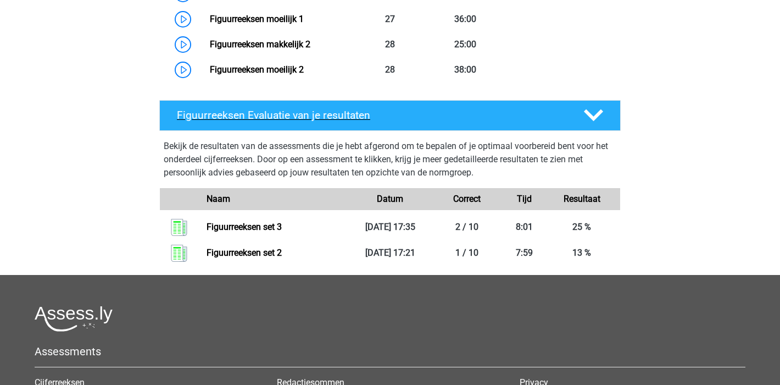
click at [586, 113] on polygon at bounding box center [593, 115] width 19 height 12
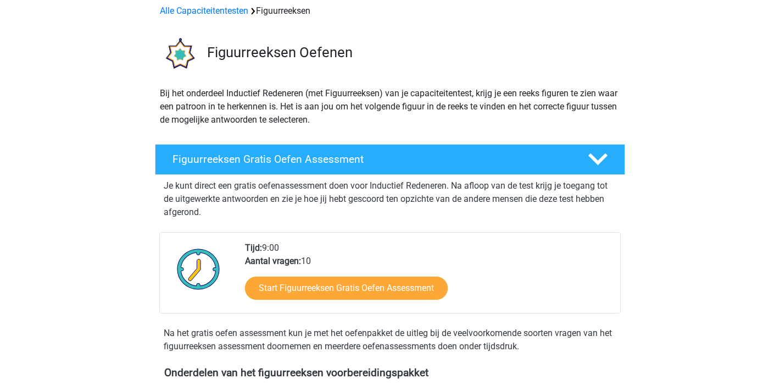
scroll to position [0, 0]
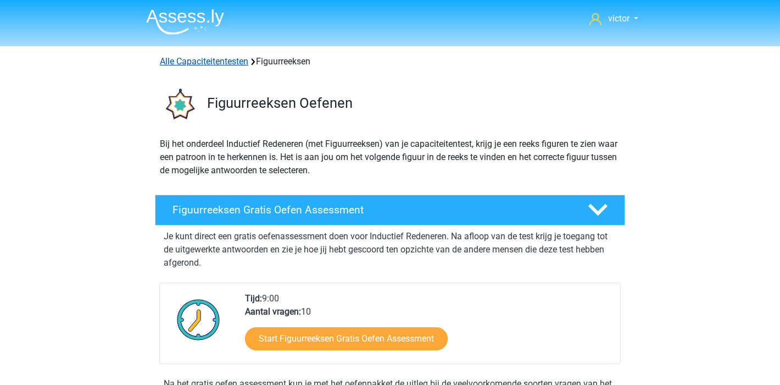
click at [236, 60] on link "Alle Capaciteitentesten" at bounding box center [204, 61] width 88 height 10
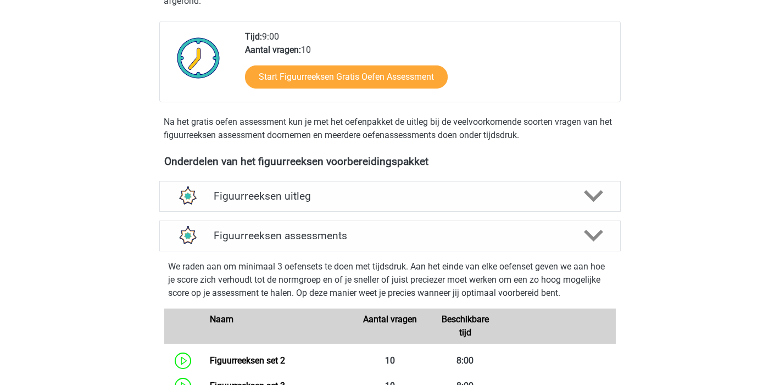
scroll to position [14, 0]
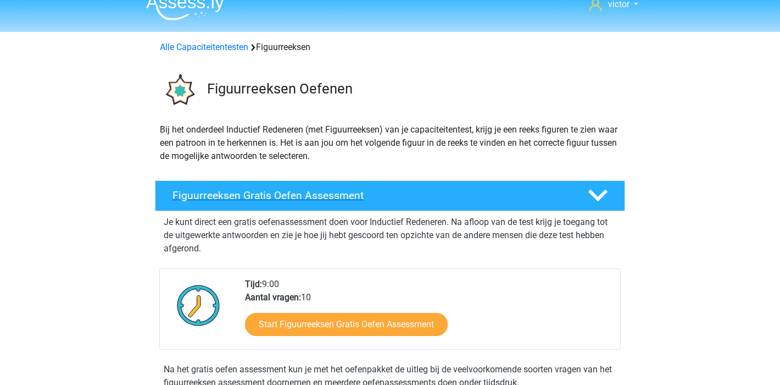
click at [408, 190] on h4 "Figuurreeksen Gratis Oefen Assessment" at bounding box center [372, 195] width 398 height 13
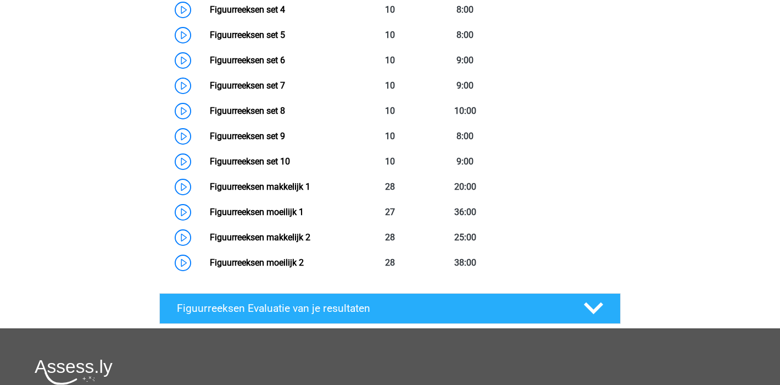
scroll to position [137, 0]
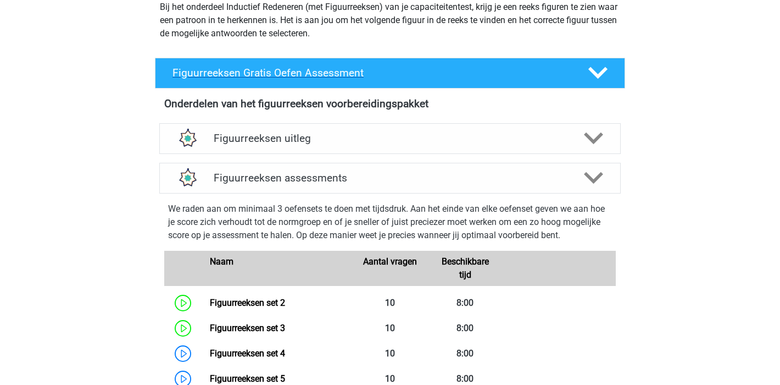
click at [599, 80] on icon at bounding box center [597, 72] width 19 height 19
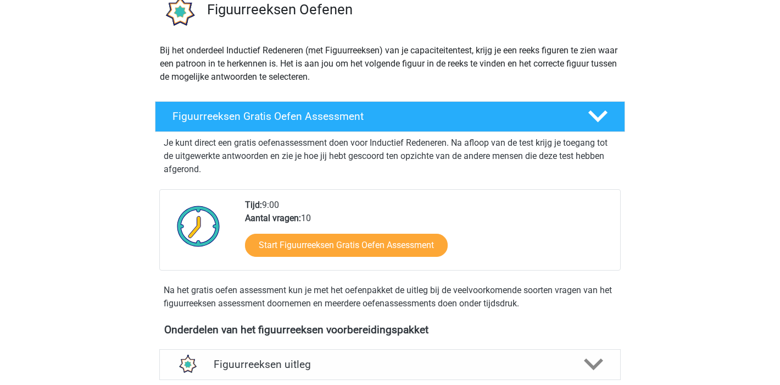
scroll to position [0, 0]
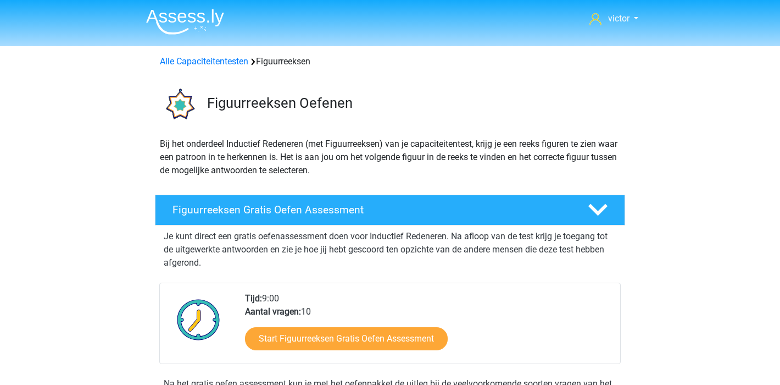
click at [288, 60] on div "Alle Capaciteitentesten Figuurreeksen" at bounding box center [389, 61] width 469 height 13
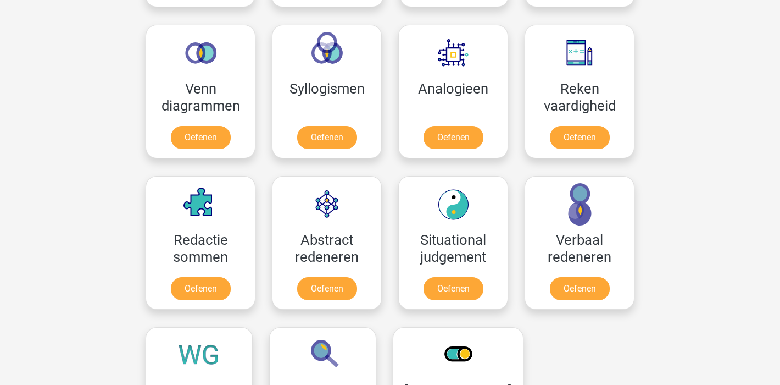
scroll to position [970, 0]
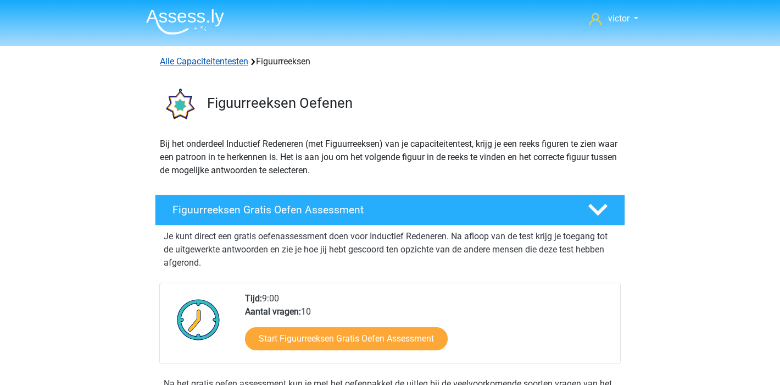
click at [225, 62] on link "Alle Capaciteitentesten" at bounding box center [204, 61] width 88 height 10
click at [629, 14] on link "victor" at bounding box center [614, 18] width 58 height 13
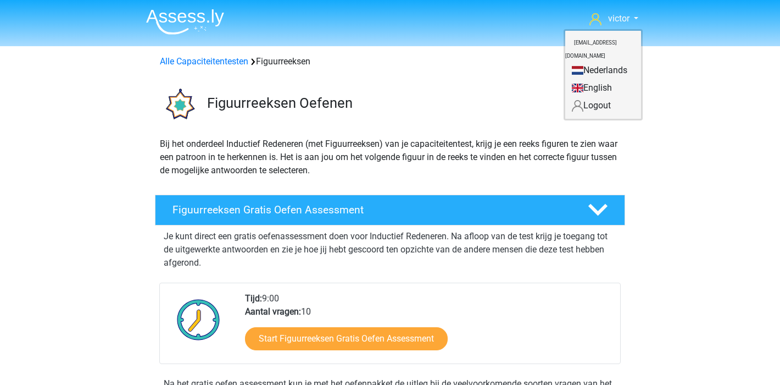
click at [602, 62] on link "Nederlands" at bounding box center [603, 71] width 76 height 18
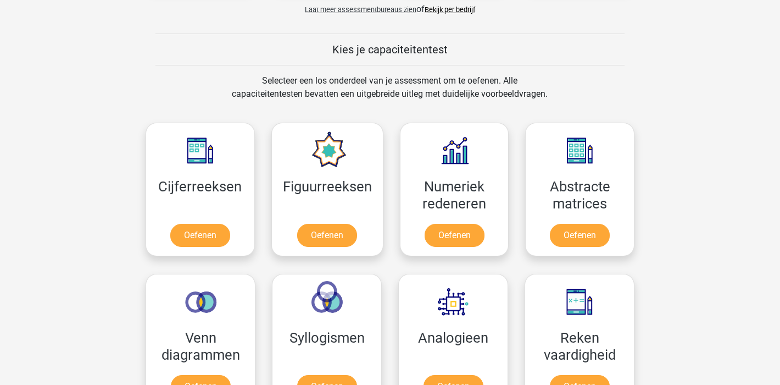
scroll to position [442, 0]
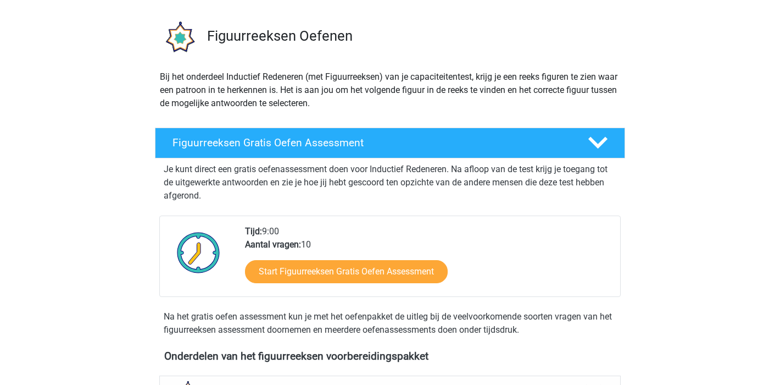
scroll to position [134, 0]
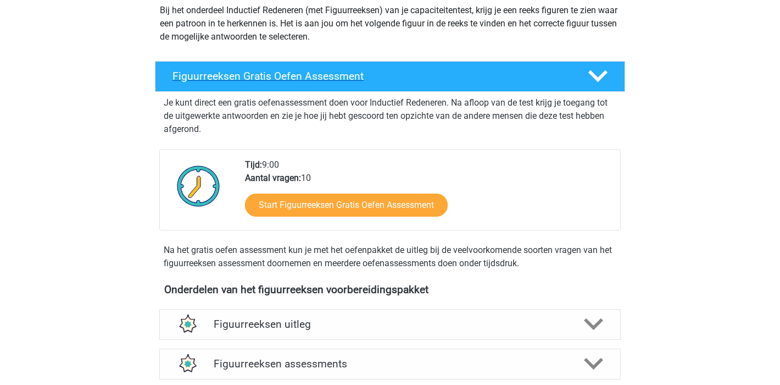
click at [475, 65] on div "Figuurreeksen Gratis Oefen Assessment" at bounding box center [390, 76] width 470 height 31
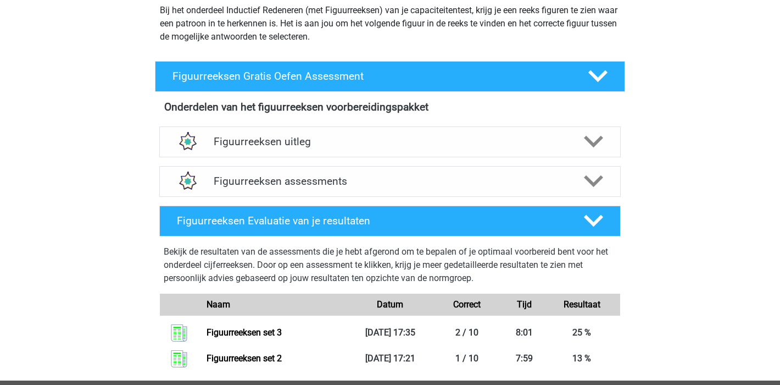
scroll to position [0, 0]
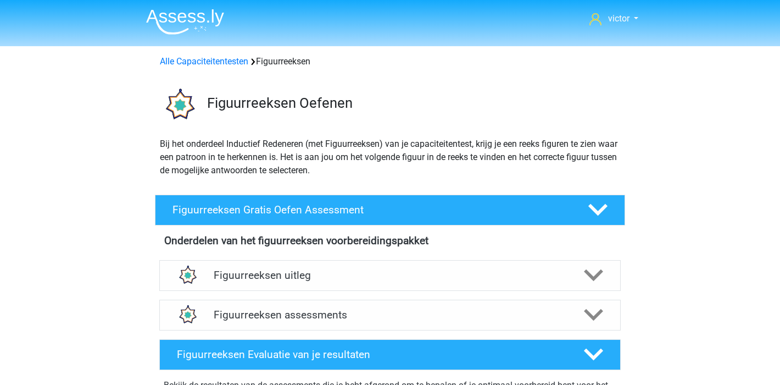
click at [294, 65] on div "Alle Capaciteitentesten Figuurreeksen" at bounding box center [389, 61] width 469 height 13
click at [225, 63] on link "Alle Capaciteitentesten" at bounding box center [204, 61] width 88 height 10
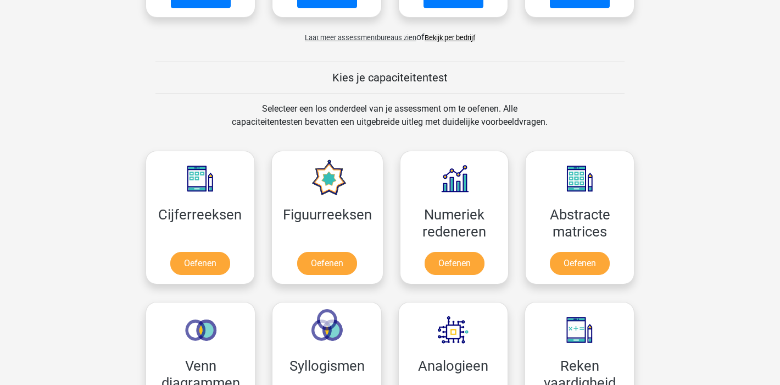
scroll to position [175, 0]
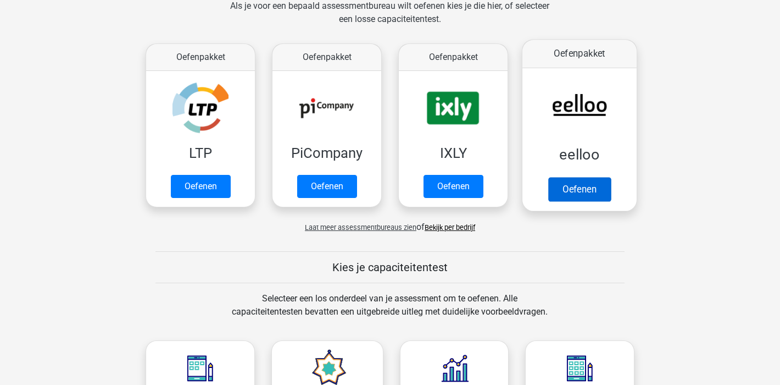
click at [592, 186] on link "Oefenen" at bounding box center [579, 189] width 63 height 24
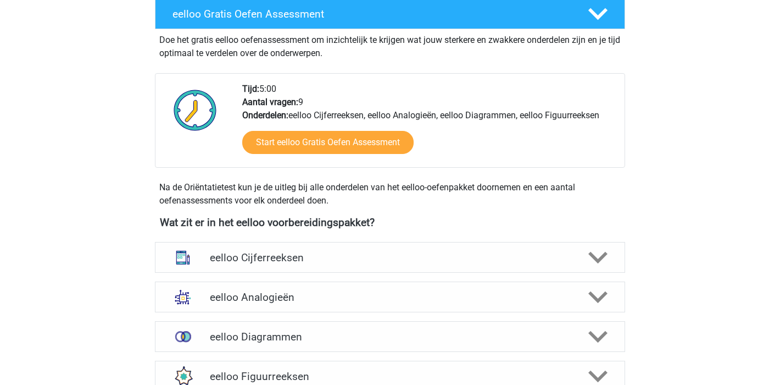
scroll to position [334, 0]
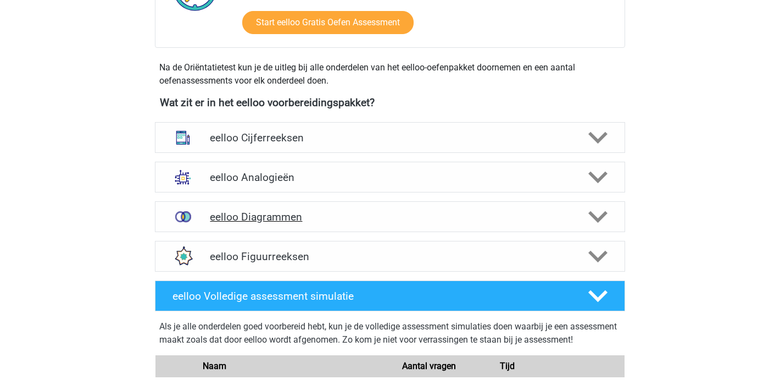
click at [297, 216] on h4 "eelloo Diagrammen" at bounding box center [390, 216] width 360 height 13
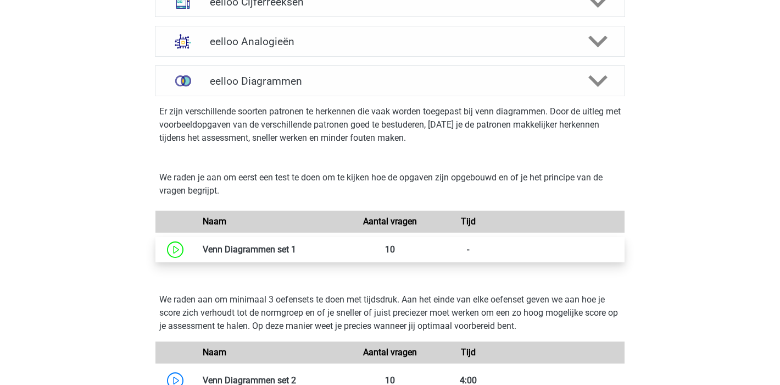
scroll to position [409, 0]
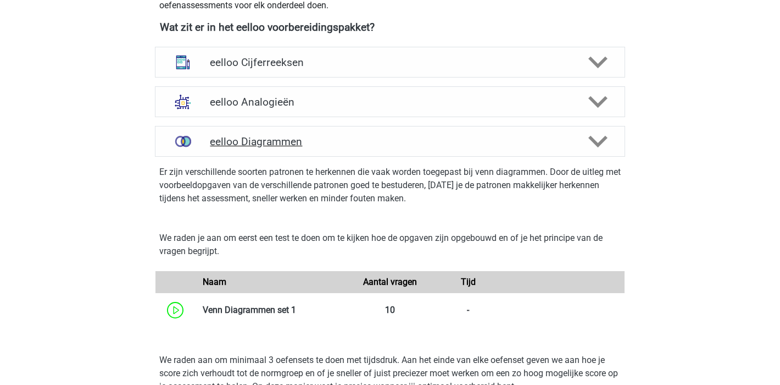
click at [605, 143] on icon at bounding box center [597, 141] width 19 height 19
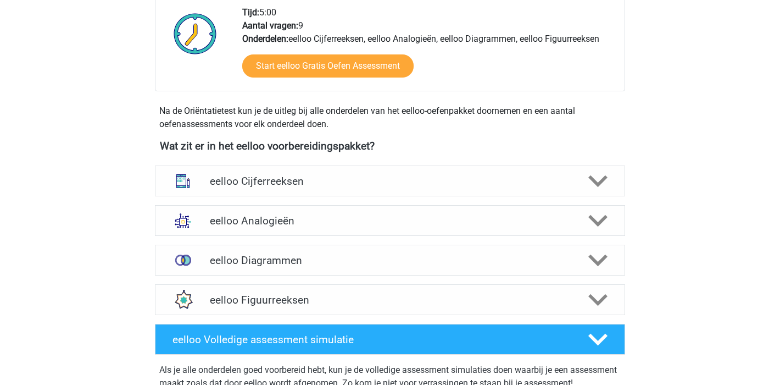
scroll to position [238, 0]
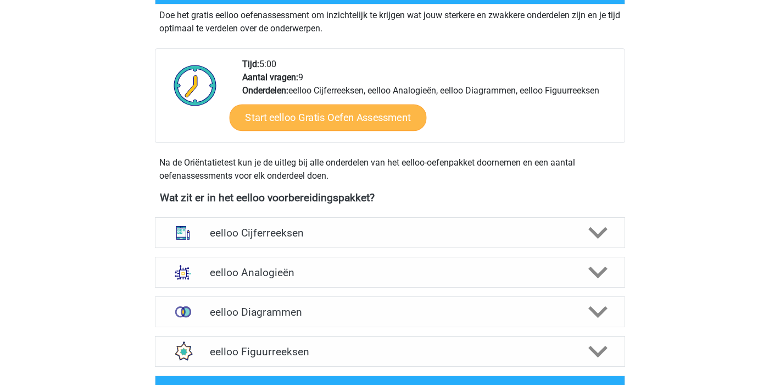
click at [329, 118] on link "Start eelloo Gratis Oefen Assessment" at bounding box center [328, 117] width 197 height 26
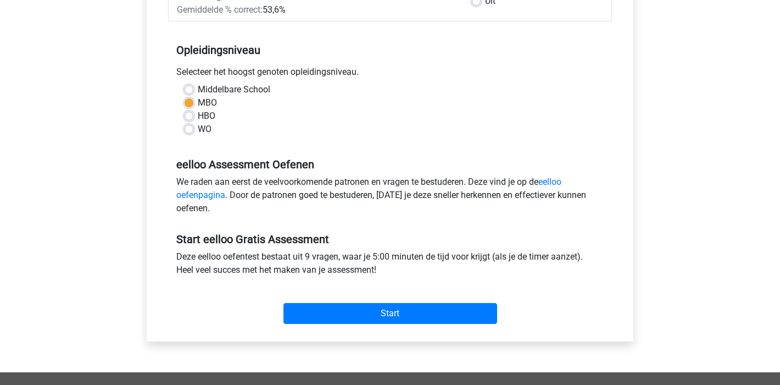
scroll to position [299, 0]
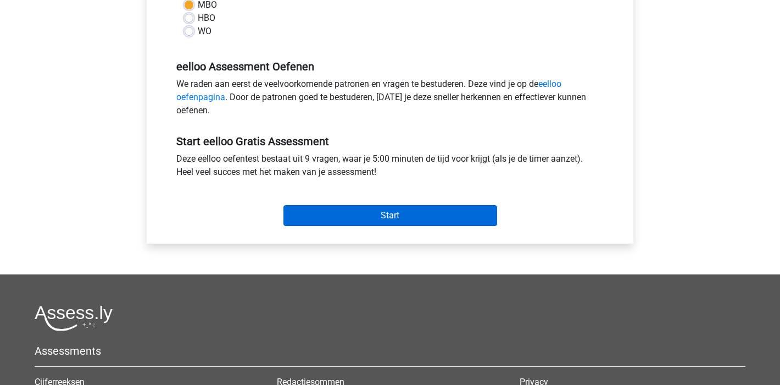
click at [382, 215] on input "Start" at bounding box center [391, 215] width 214 height 21
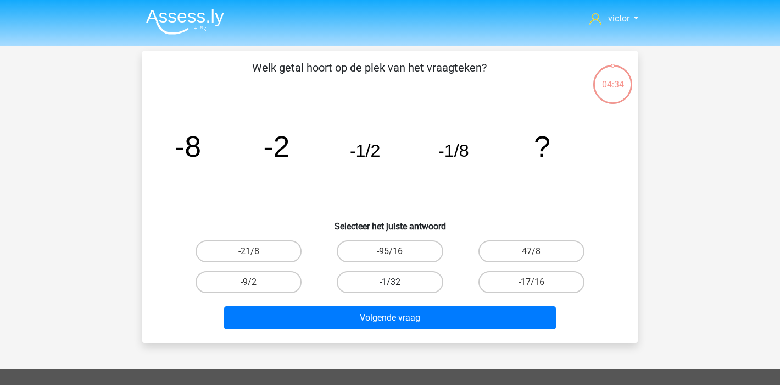
click at [380, 284] on label "-1/32" at bounding box center [390, 282] width 106 height 22
click at [390, 284] on input "-1/32" at bounding box center [393, 285] width 7 height 7
radio input "true"
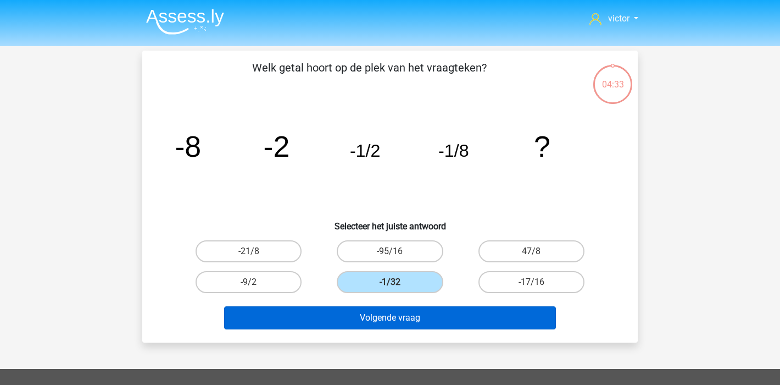
click at [375, 321] on button "Volgende vraag" at bounding box center [390, 317] width 332 height 23
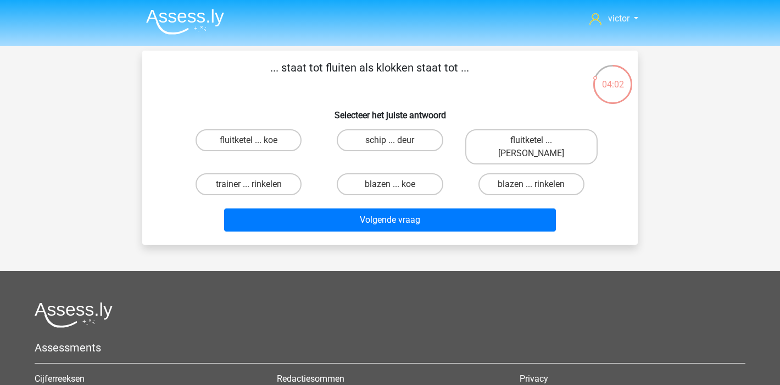
click at [537, 184] on input "blazen ... rinkelen" at bounding box center [534, 187] width 7 height 7
radio input "true"
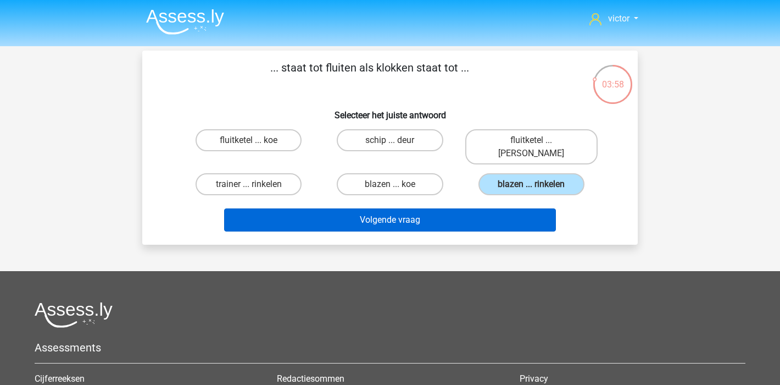
click at [382, 208] on button "Volgende vraag" at bounding box center [390, 219] width 332 height 23
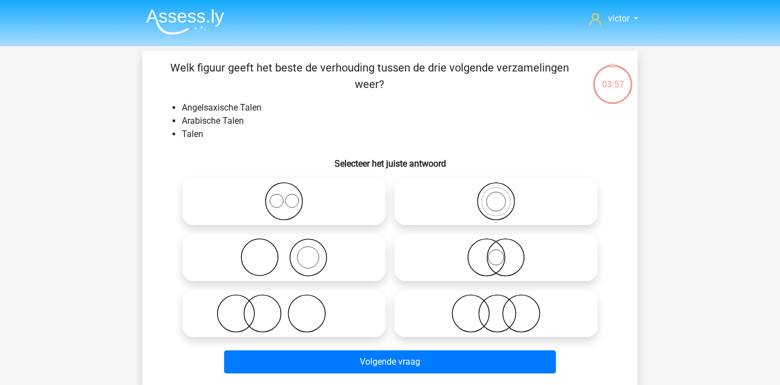
scroll to position [51, 0]
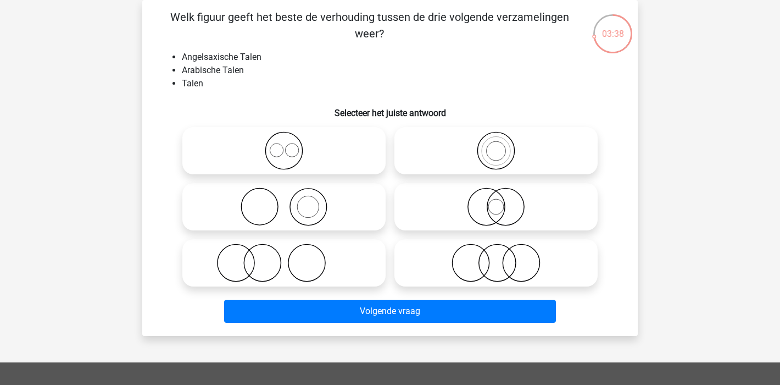
click at [299, 160] on circle at bounding box center [283, 150] width 37 height 37
click at [291, 145] on input "radio" at bounding box center [287, 141] width 7 height 7
radio input "true"
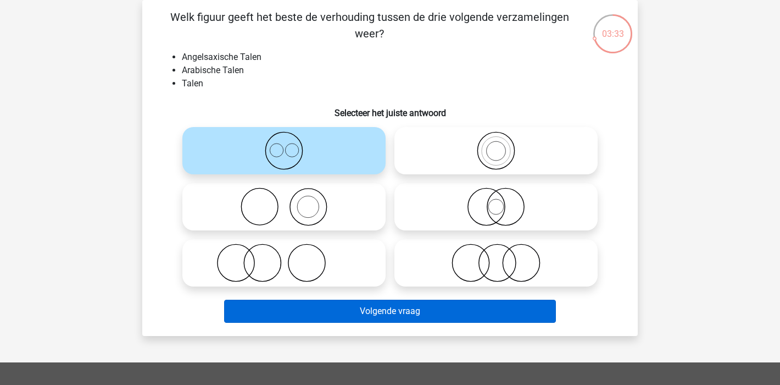
click at [446, 311] on button "Volgende vraag" at bounding box center [390, 310] width 332 height 23
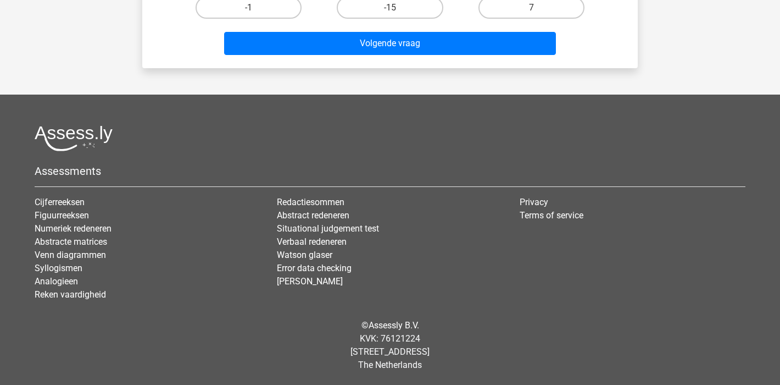
scroll to position [0, 0]
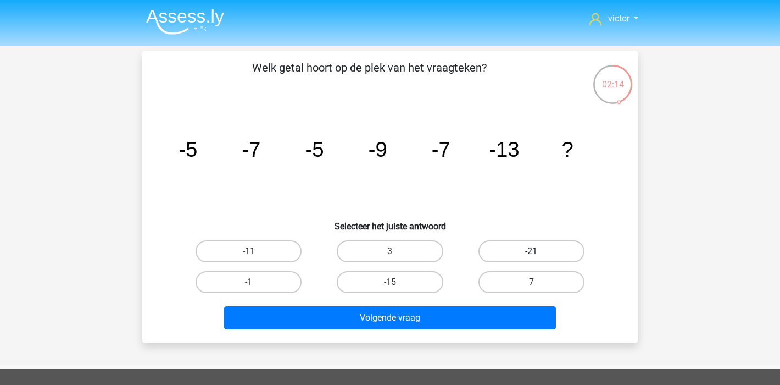
click at [545, 246] on label "-21" at bounding box center [532, 251] width 106 height 22
click at [538, 251] on input "-21" at bounding box center [534, 254] width 7 height 7
radio input "true"
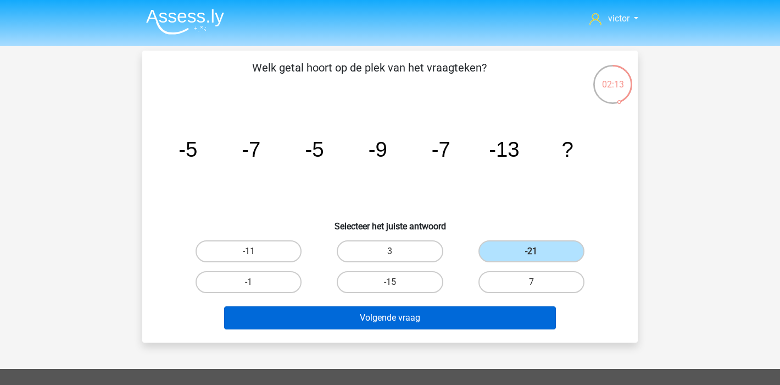
click at [434, 315] on button "Volgende vraag" at bounding box center [390, 317] width 332 height 23
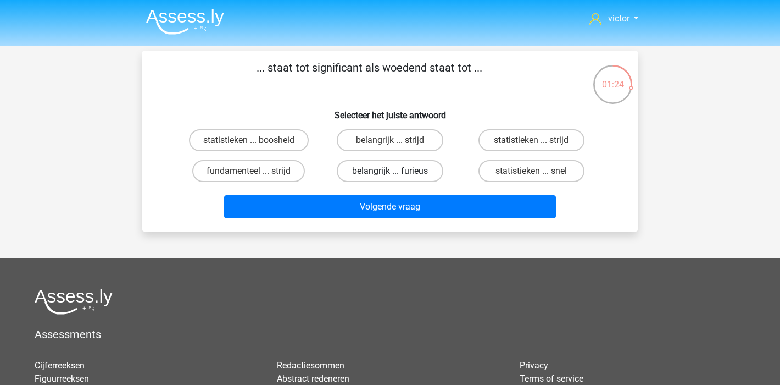
click at [420, 174] on label "belangrijk ... furieus" at bounding box center [390, 171] width 106 height 22
click at [397, 174] on input "belangrijk ... furieus" at bounding box center [393, 174] width 7 height 7
radio input "true"
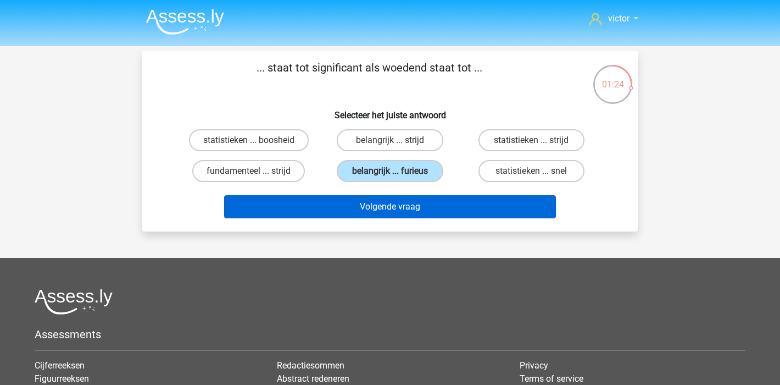
click at [420, 203] on button "Volgende vraag" at bounding box center [390, 206] width 332 height 23
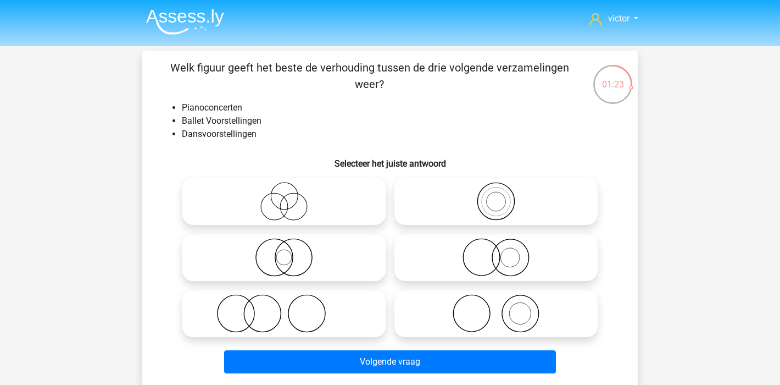
scroll to position [51, 0]
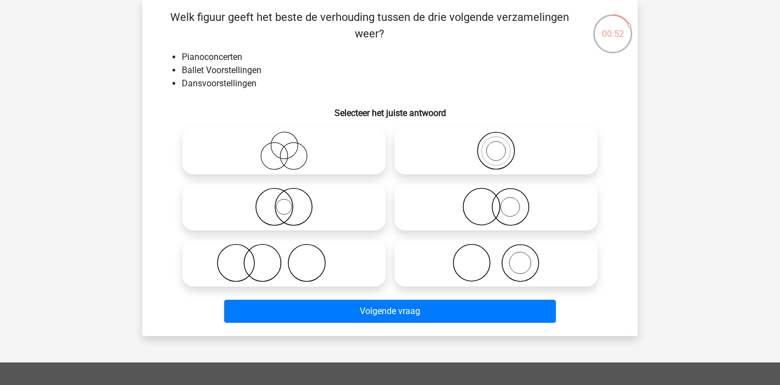
click at [514, 257] on icon at bounding box center [496, 262] width 195 height 38
click at [503, 257] on input "radio" at bounding box center [499, 253] width 7 height 7
radio input "true"
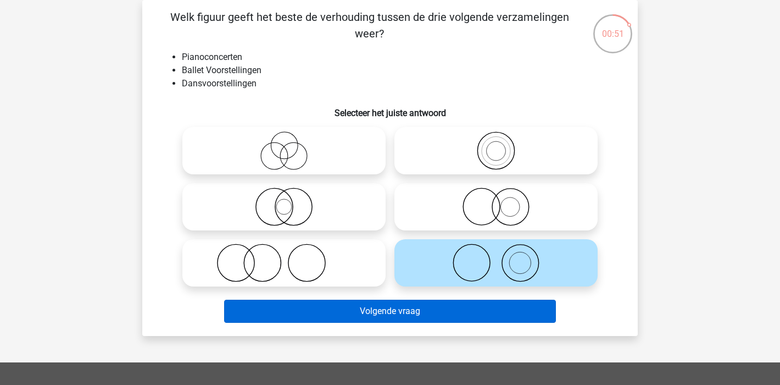
click at [402, 310] on button "Volgende vraag" at bounding box center [390, 310] width 332 height 23
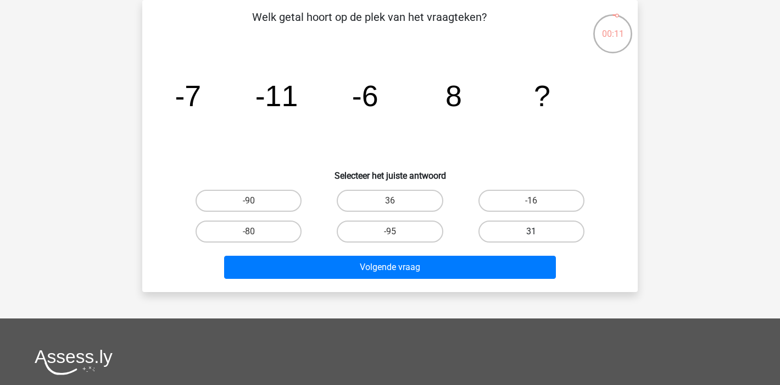
click at [542, 232] on label "31" at bounding box center [532, 231] width 106 height 22
click at [538, 232] on input "31" at bounding box center [534, 234] width 7 height 7
radio input "true"
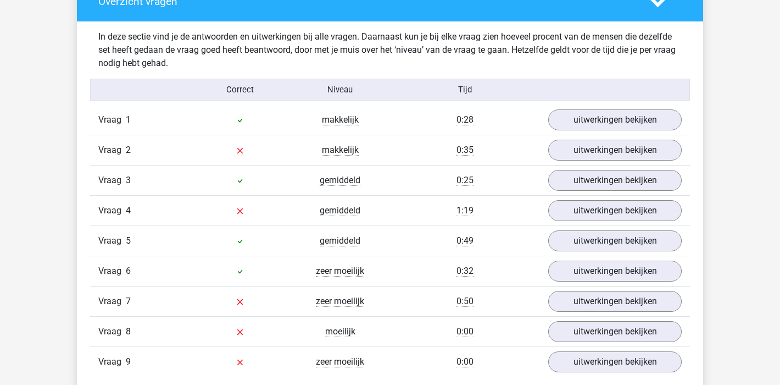
scroll to position [925, 0]
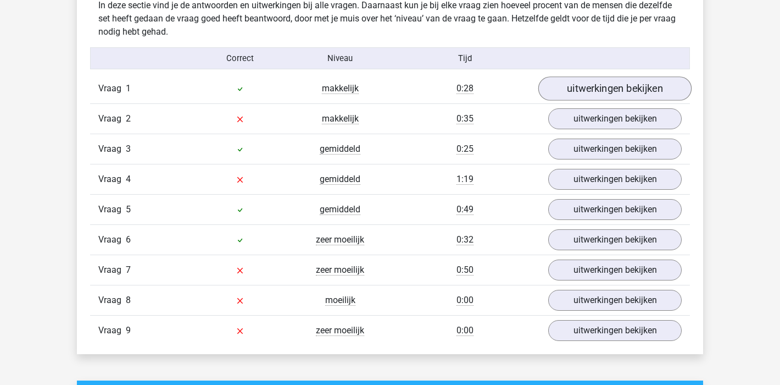
click at [637, 86] on link "uitwerkingen bekijken" at bounding box center [614, 88] width 153 height 24
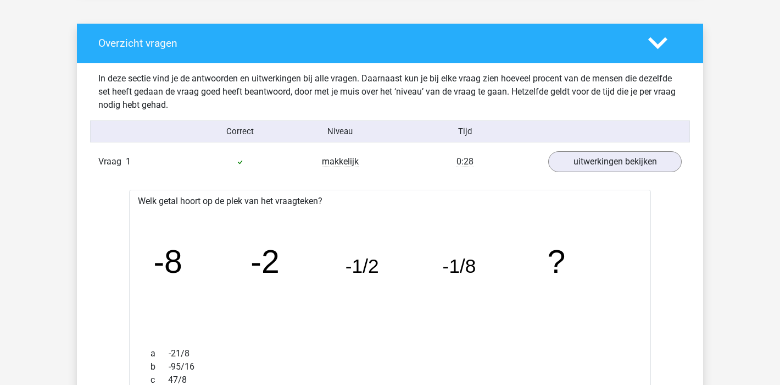
scroll to position [736, 0]
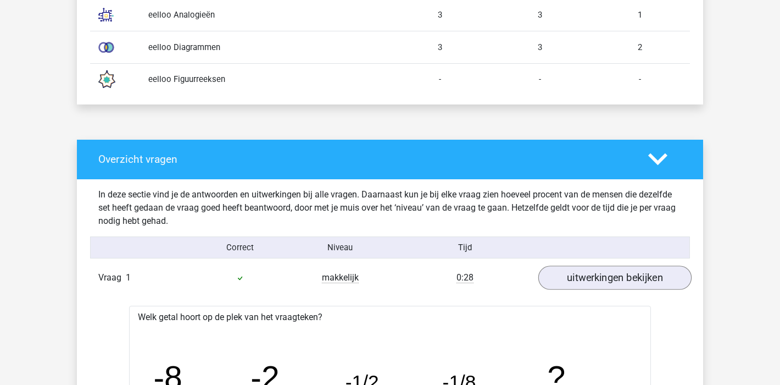
click at [653, 271] on link "uitwerkingen bekijken" at bounding box center [614, 277] width 153 height 24
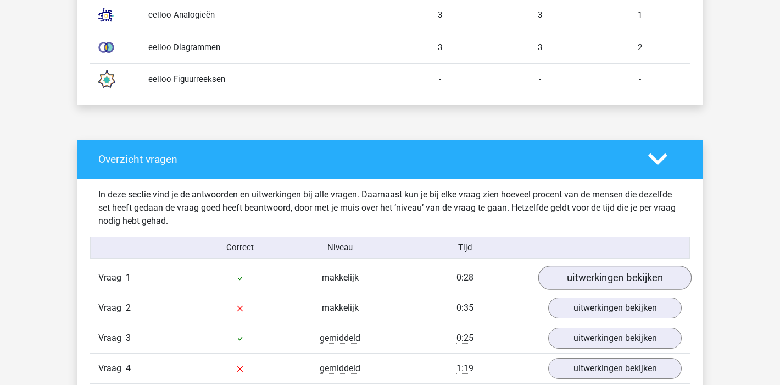
scroll to position [815, 0]
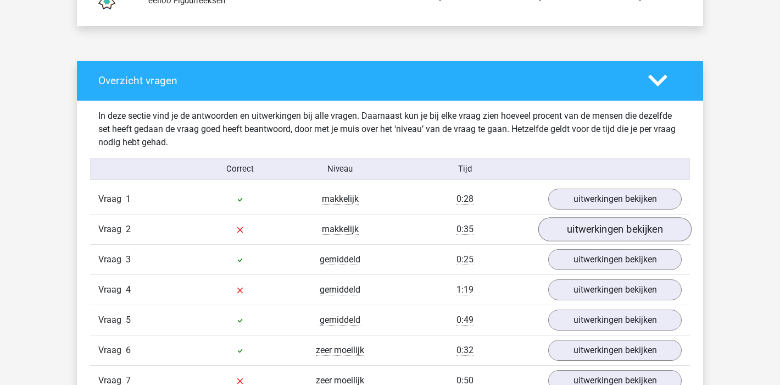
click at [631, 225] on link "uitwerkingen bekijken" at bounding box center [614, 229] width 153 height 24
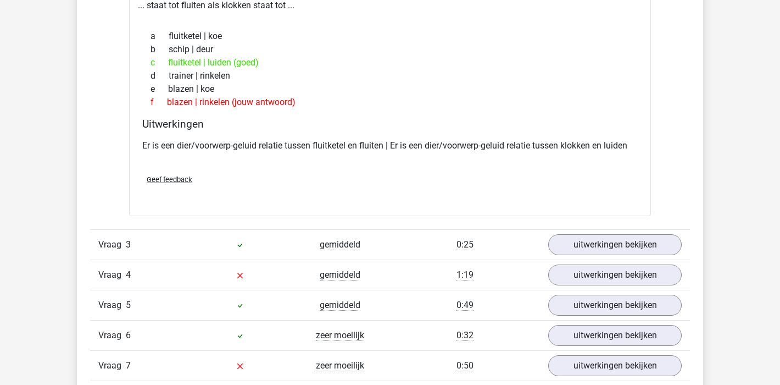
scroll to position [895, 0]
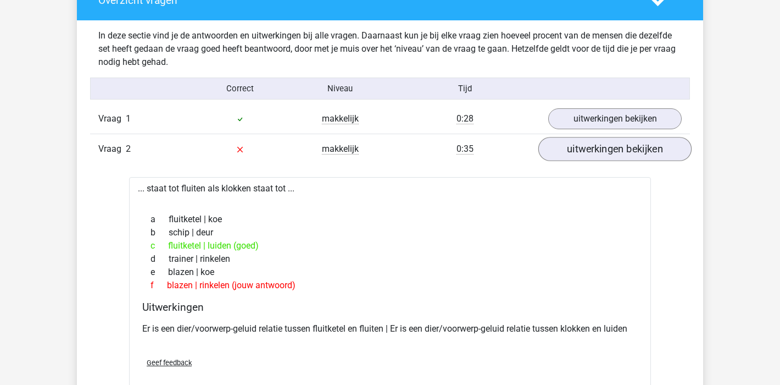
click at [634, 148] on link "uitwerkingen bekijken" at bounding box center [614, 149] width 153 height 24
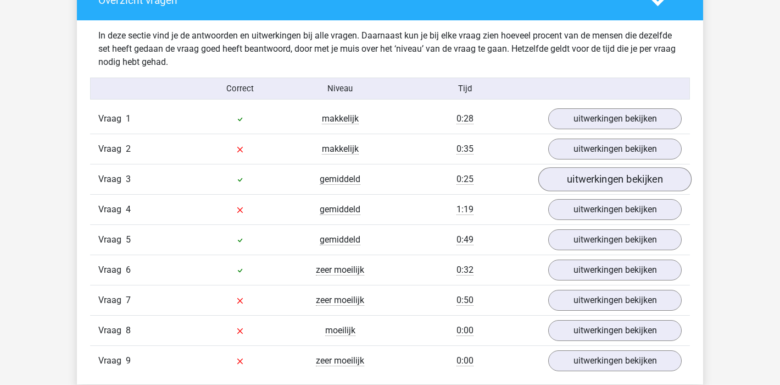
click at [626, 175] on link "uitwerkingen bekijken" at bounding box center [614, 179] width 153 height 24
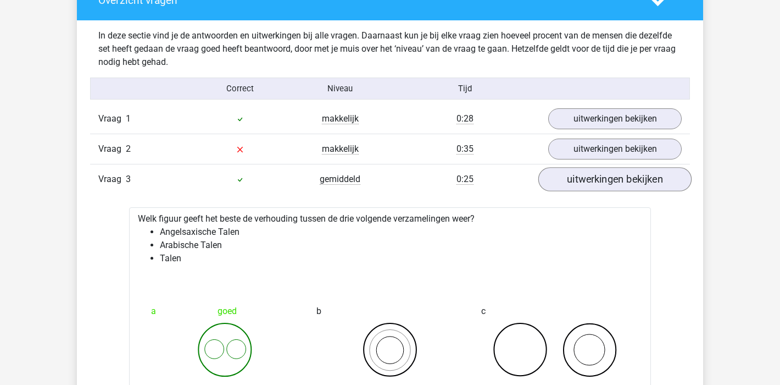
click at [626, 175] on link "uitwerkingen bekijken" at bounding box center [614, 179] width 153 height 24
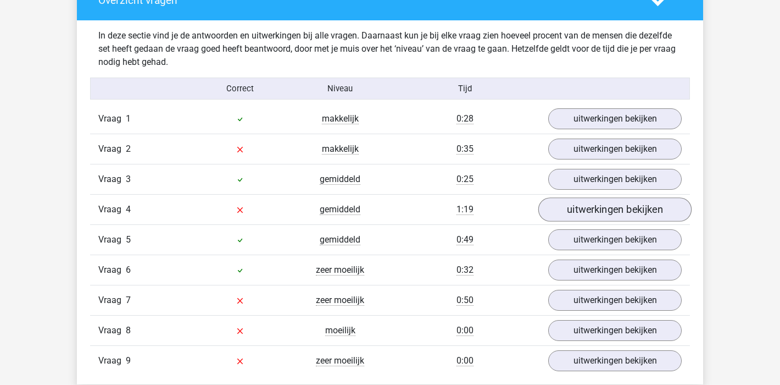
click at [625, 210] on link "uitwerkingen bekijken" at bounding box center [614, 209] width 153 height 24
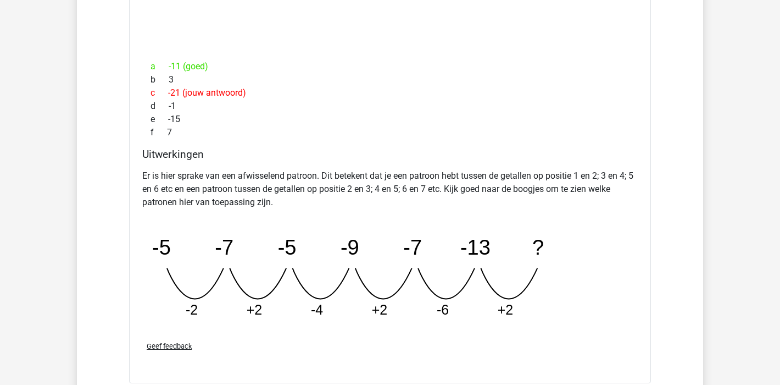
scroll to position [833, 0]
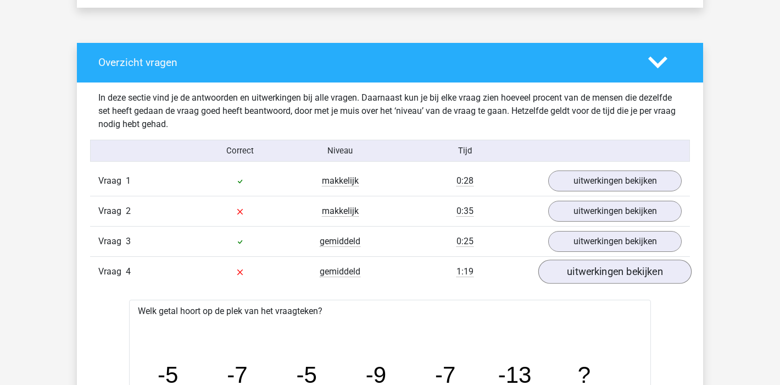
click at [629, 274] on link "uitwerkingen bekijken" at bounding box center [614, 271] width 153 height 24
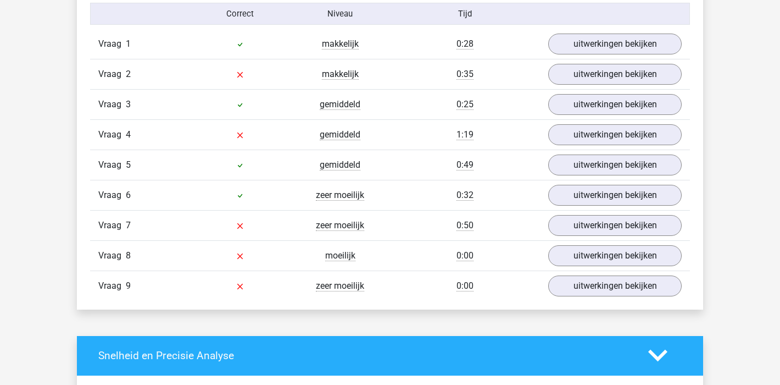
scroll to position [887, 0]
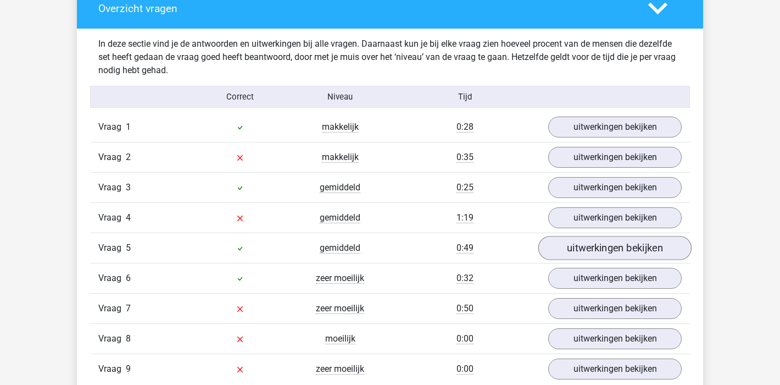
click at [621, 249] on link "uitwerkingen bekijken" at bounding box center [614, 248] width 153 height 24
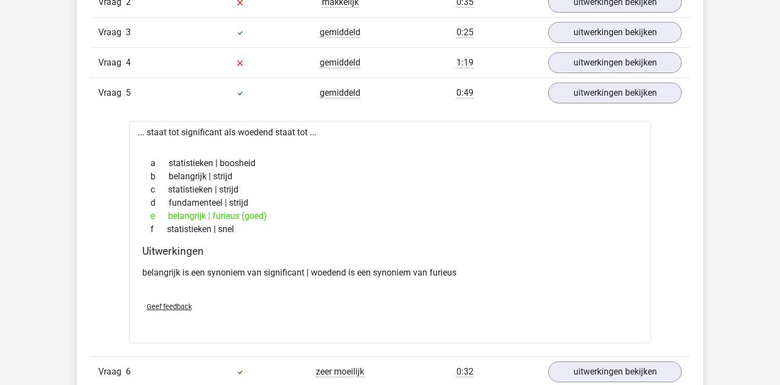
scroll to position [1021, 0]
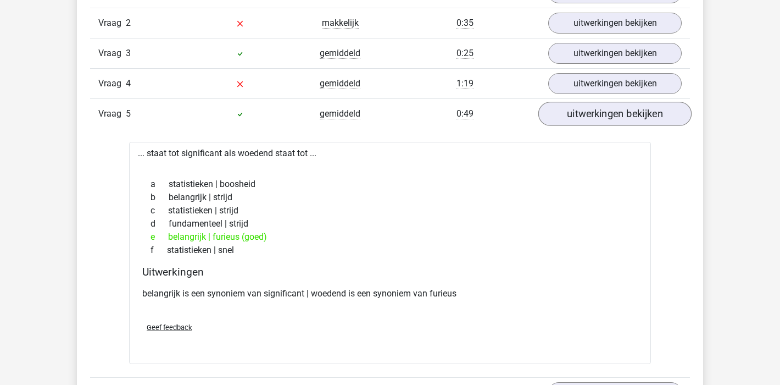
click at [627, 118] on link "uitwerkingen bekijken" at bounding box center [614, 114] width 153 height 24
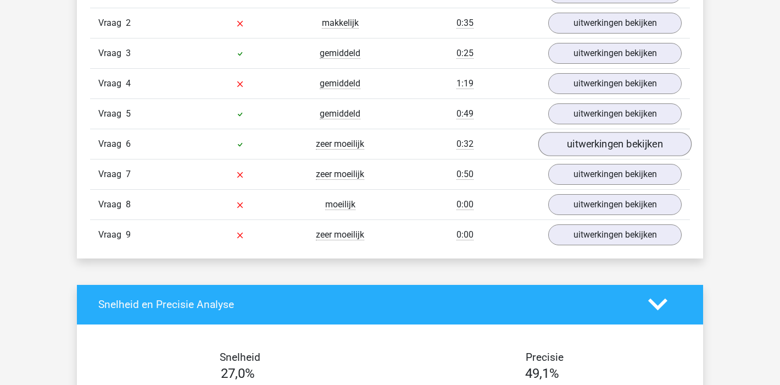
click at [624, 145] on link "uitwerkingen bekijken" at bounding box center [614, 144] width 153 height 24
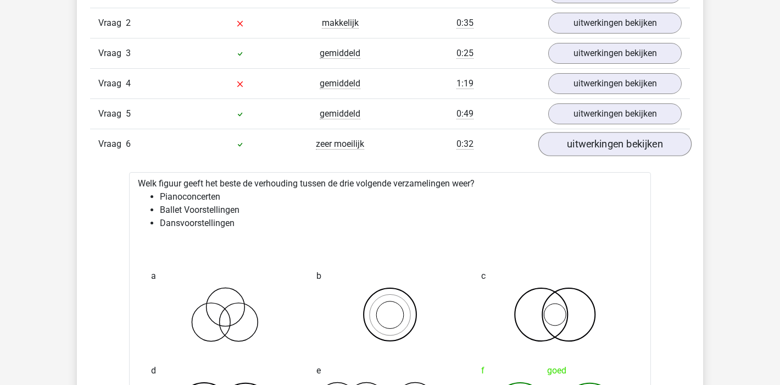
click at [646, 141] on link "uitwerkingen bekijken" at bounding box center [614, 144] width 153 height 24
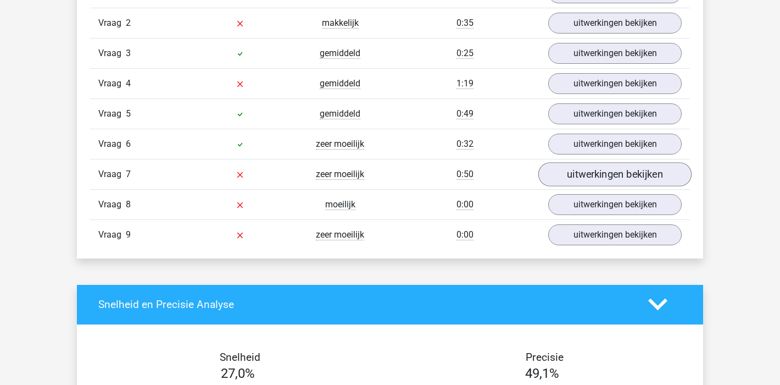
click at [637, 180] on link "uitwerkingen bekijken" at bounding box center [614, 174] width 153 height 24
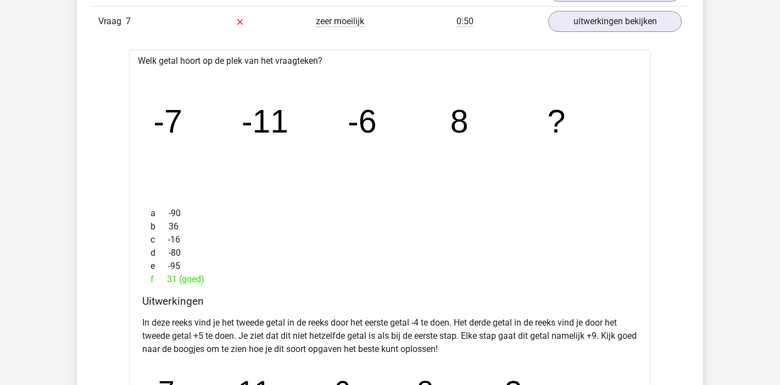
scroll to position [1062, 0]
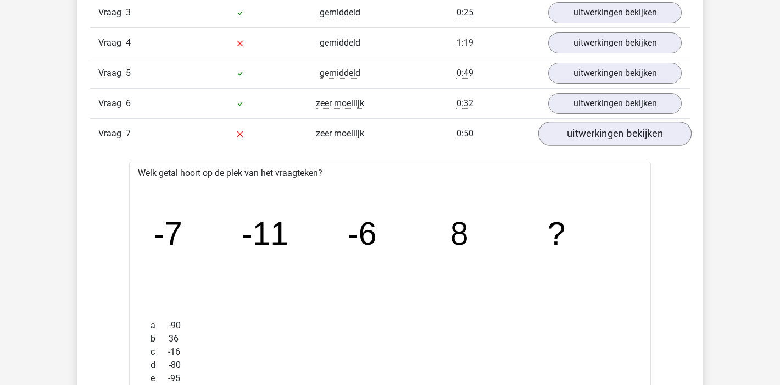
click at [653, 136] on link "uitwerkingen bekijken" at bounding box center [614, 133] width 153 height 24
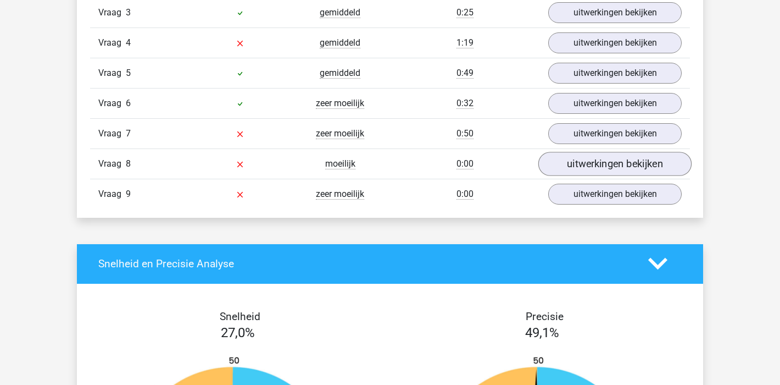
click at [652, 167] on link "uitwerkingen bekijken" at bounding box center [614, 164] width 153 height 24
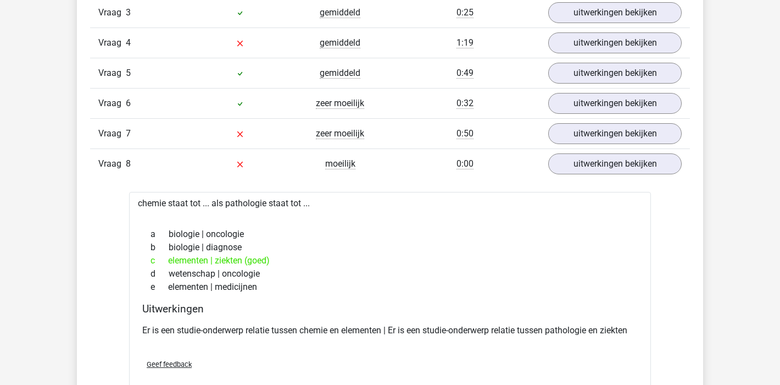
scroll to position [1174, 0]
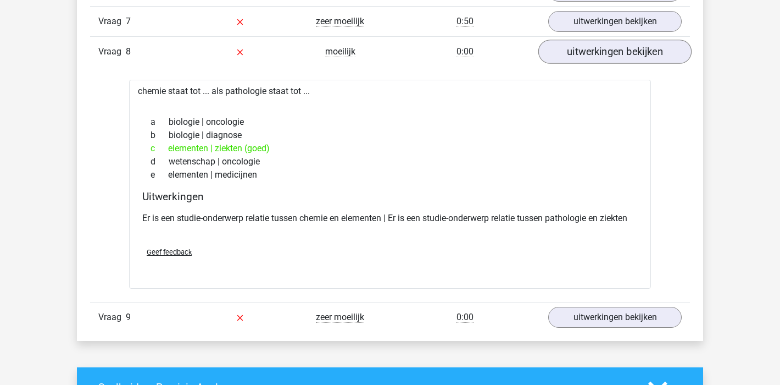
click at [616, 56] on link "uitwerkingen bekijken" at bounding box center [614, 52] width 153 height 24
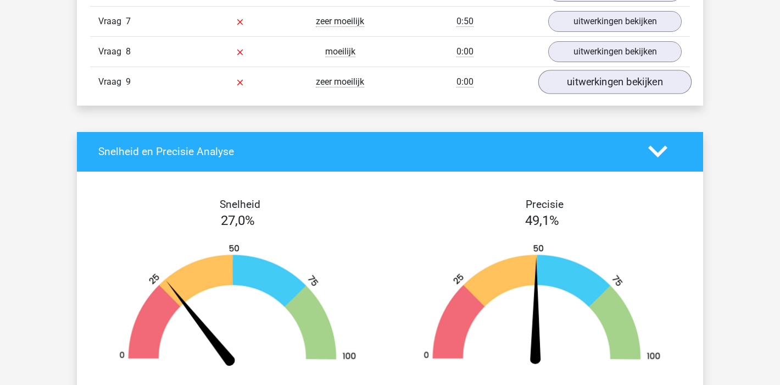
click at [621, 86] on link "uitwerkingen bekijken" at bounding box center [614, 82] width 153 height 24
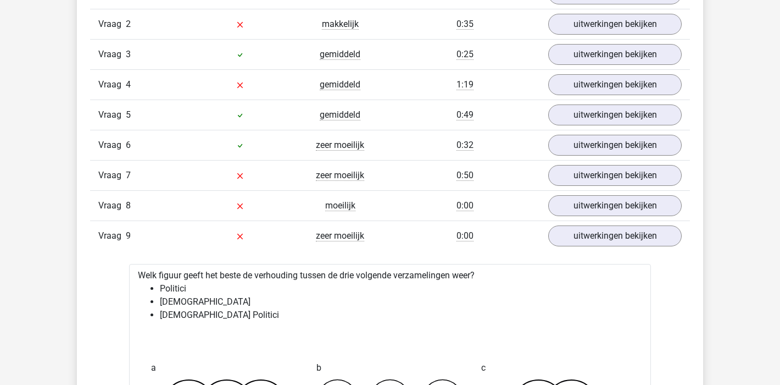
scroll to position [1102, 0]
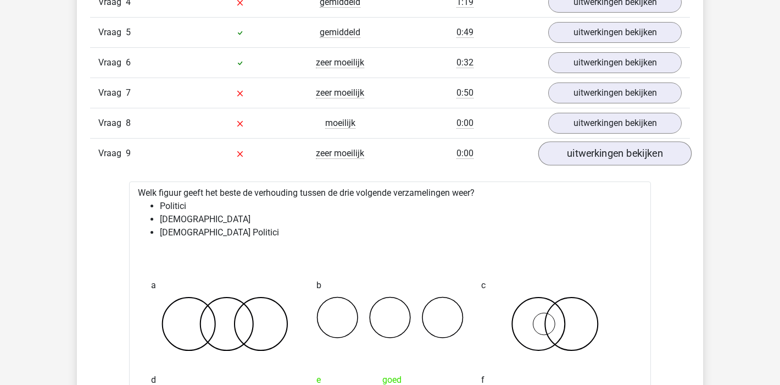
click at [629, 148] on link "uitwerkingen bekijken" at bounding box center [614, 153] width 153 height 24
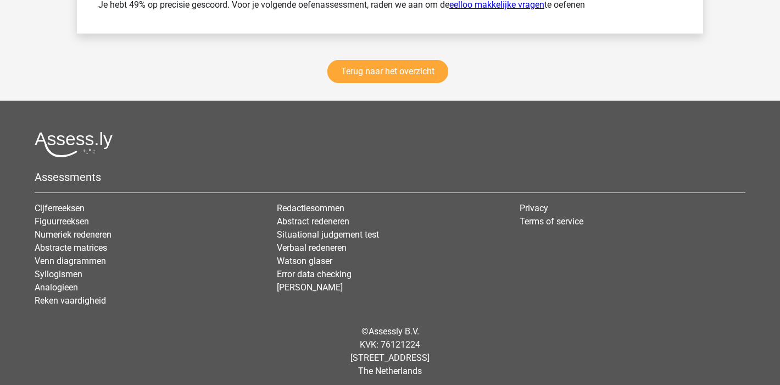
scroll to position [1882, 0]
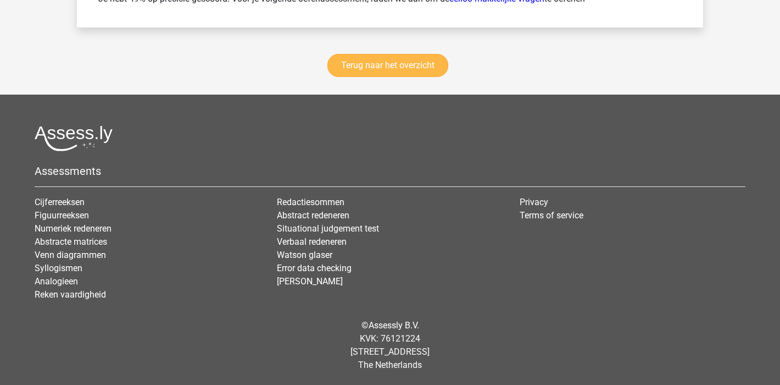
click at [419, 68] on link "Terug naar het overzicht" at bounding box center [387, 65] width 121 height 23
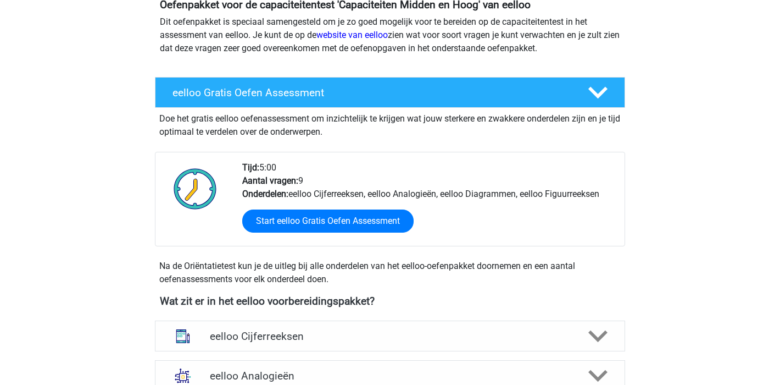
scroll to position [262, 0]
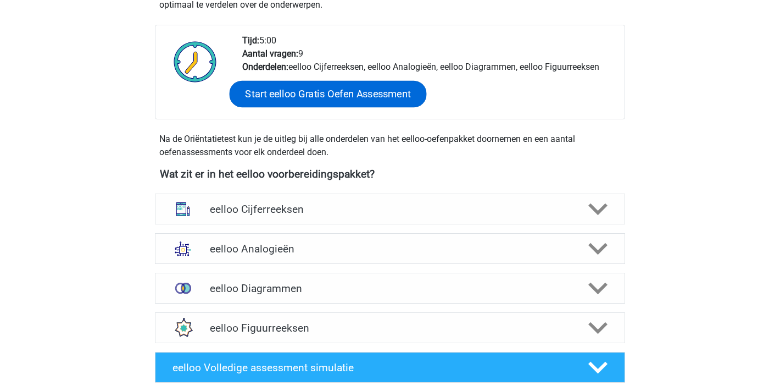
click at [358, 90] on link "Start eelloo Gratis Oefen Assessment" at bounding box center [328, 94] width 197 height 26
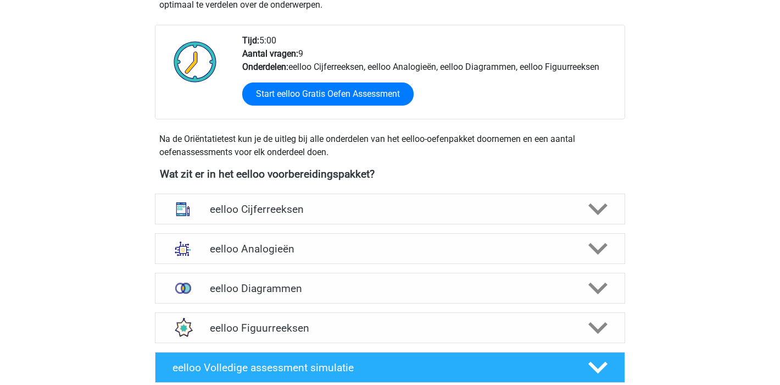
scroll to position [0, 0]
